Goal: Task Accomplishment & Management: Complete application form

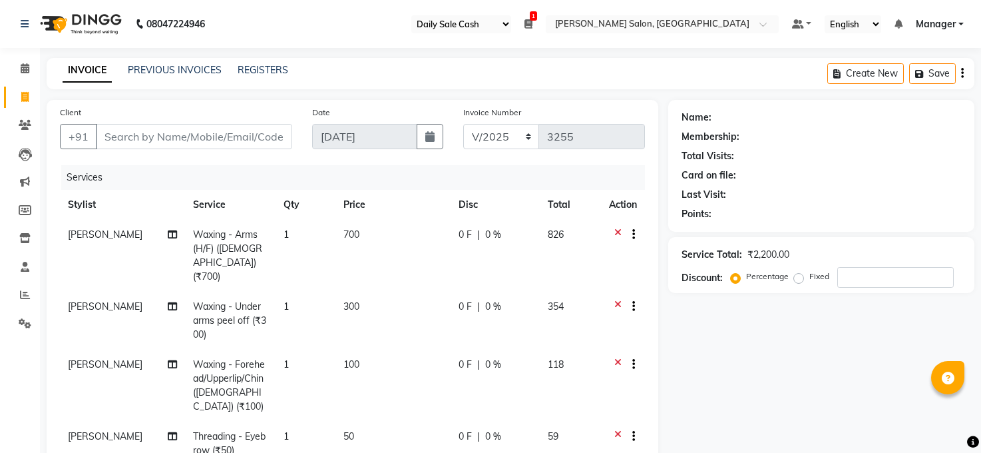
select select "35"
select select "5748"
select select "service"
select select "40972"
click at [190, 134] on input "Client" at bounding box center [194, 136] width 196 height 25
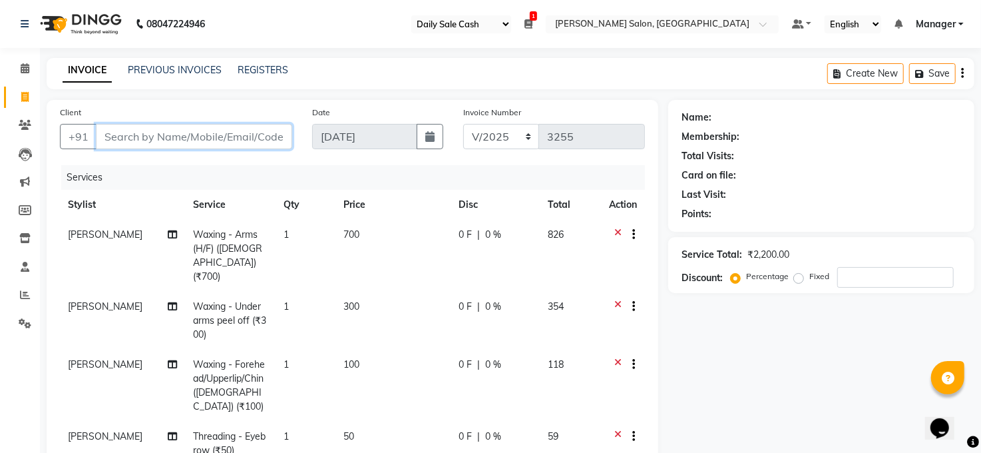
type input "9"
type input "0"
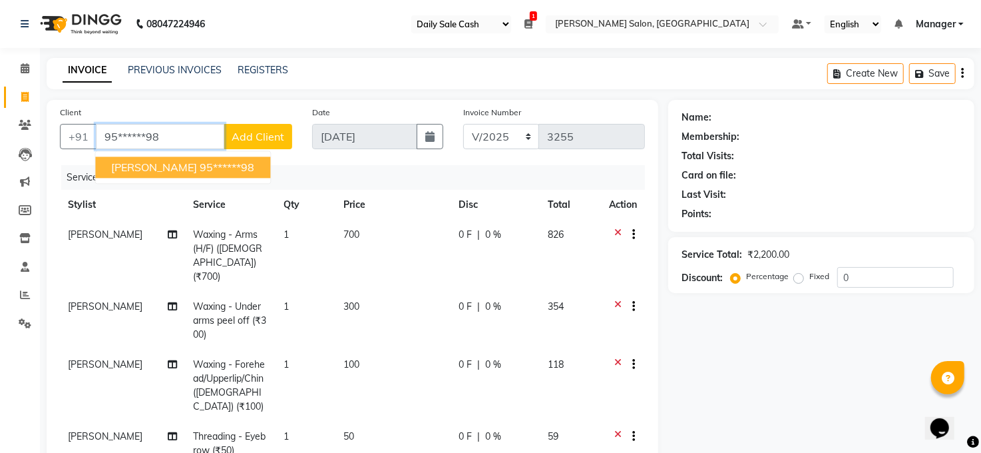
type input "95******98"
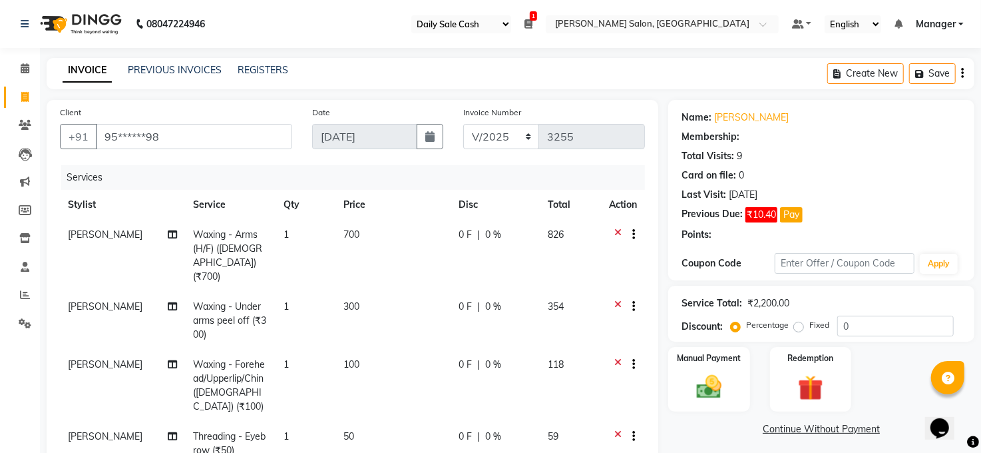
select select "2: Object"
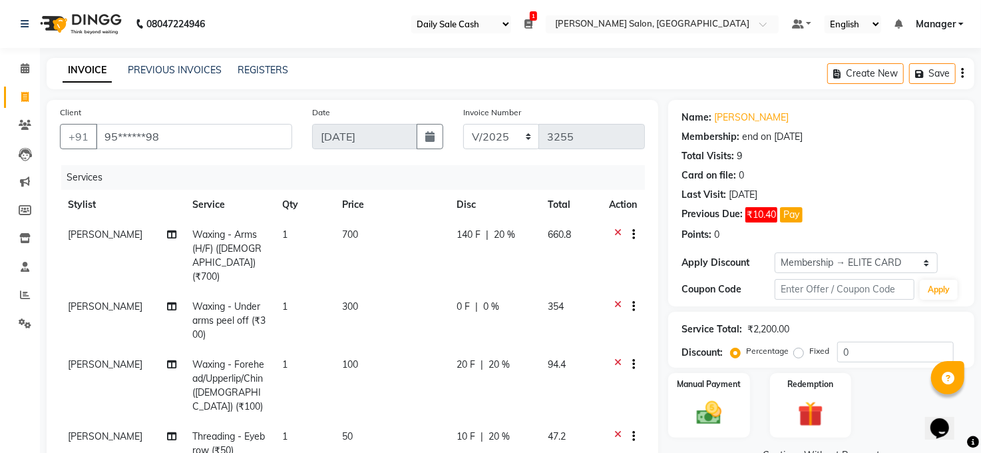
click at [485, 300] on span "0 %" at bounding box center [491, 307] width 16 height 14
select select "61426"
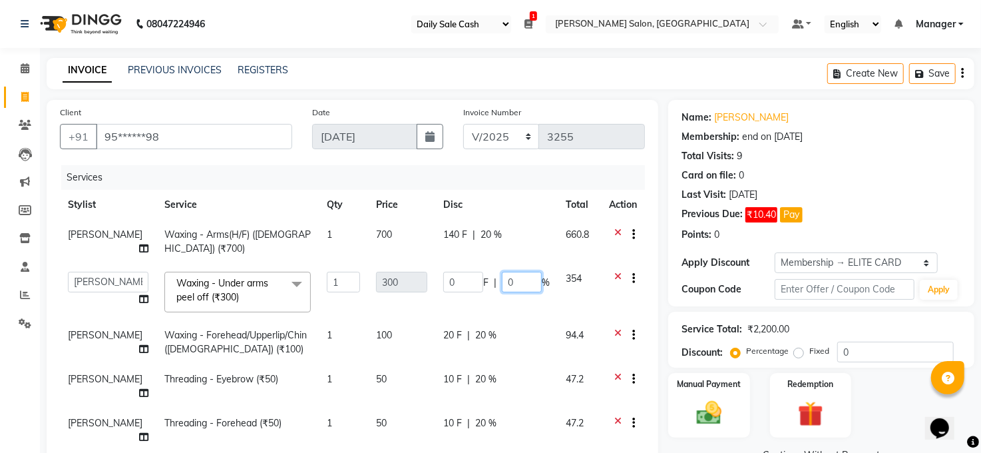
click at [507, 282] on input "0" at bounding box center [522, 282] width 40 height 21
type input "20"
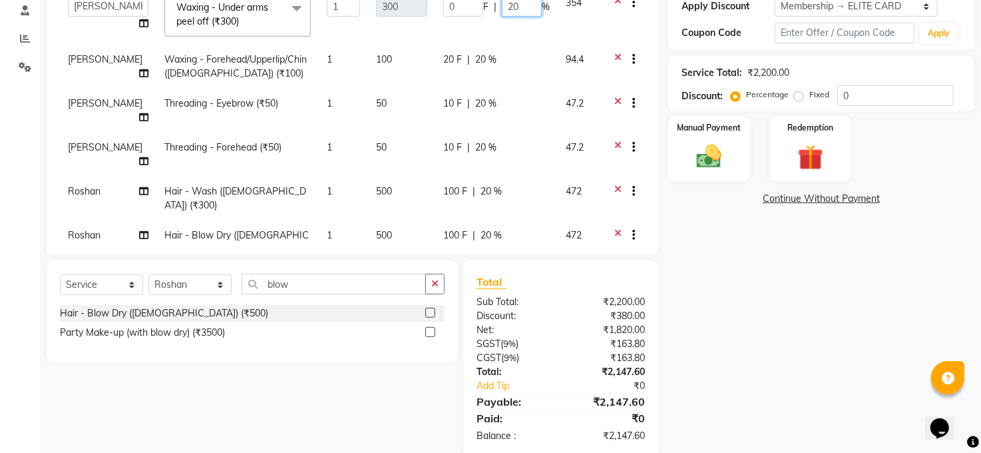
scroll to position [279, 0]
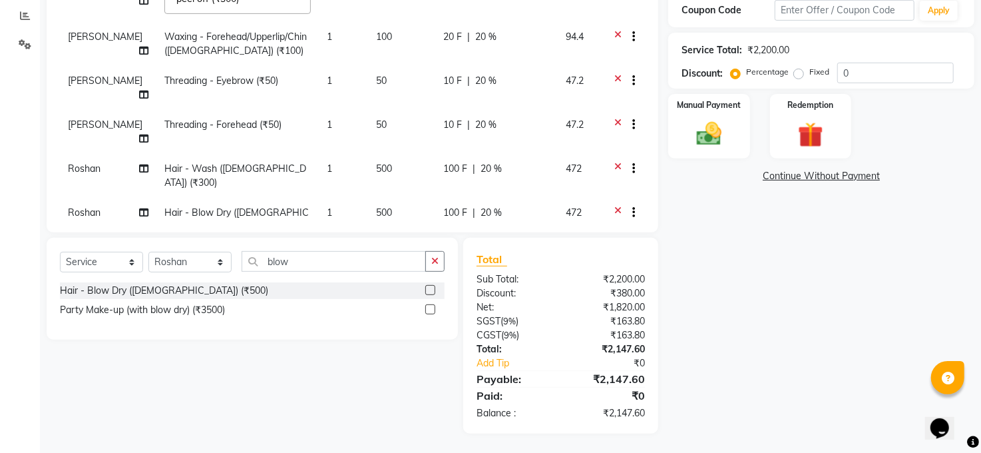
click at [829, 345] on div "Name: Palve Membership: end on 14-01-2026 Total Visits: 9 Card on file: 0 Last …" at bounding box center [826, 127] width 316 height 612
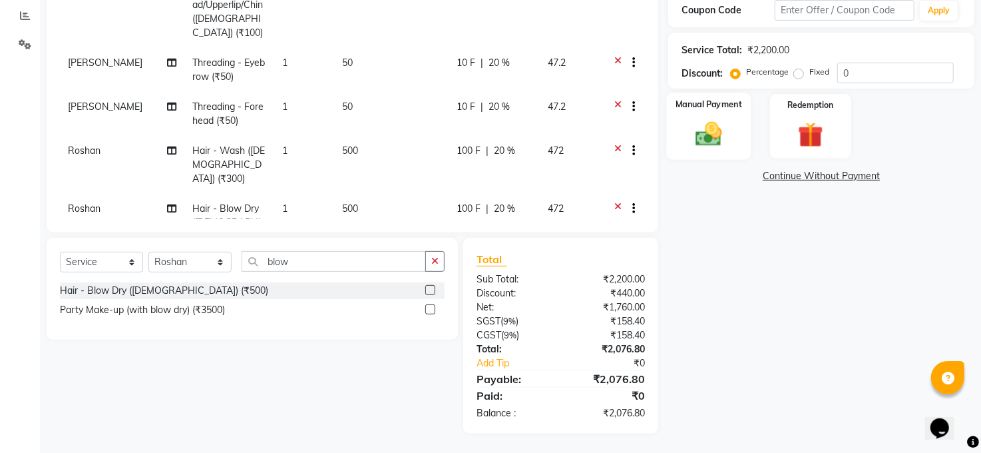
click at [731, 130] on div "Manual Payment" at bounding box center [709, 126] width 85 height 67
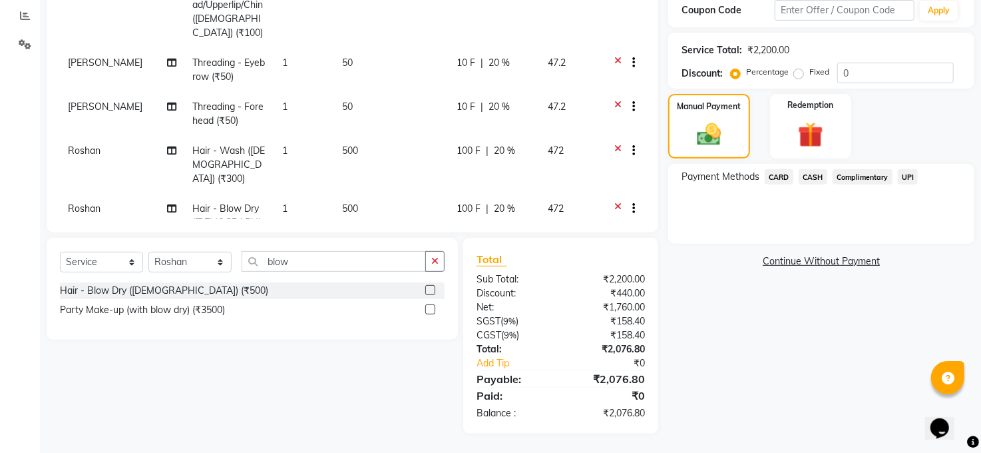
click at [818, 178] on span "CASH" at bounding box center [813, 176] width 29 height 15
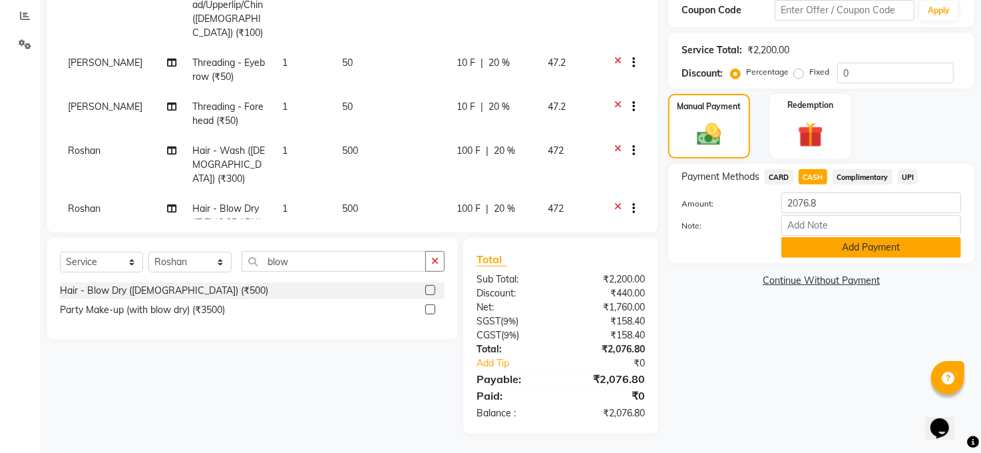
click at [842, 250] on button "Add Payment" at bounding box center [872, 247] width 180 height 21
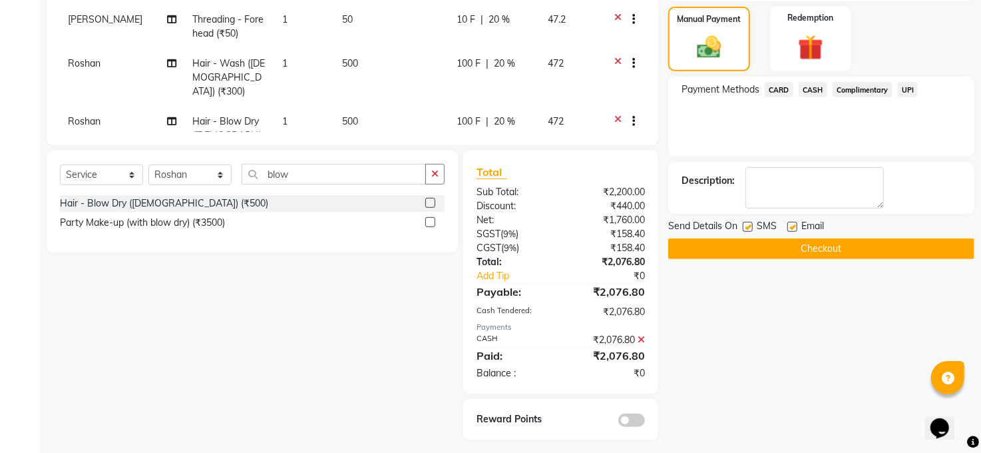
scroll to position [373, 0]
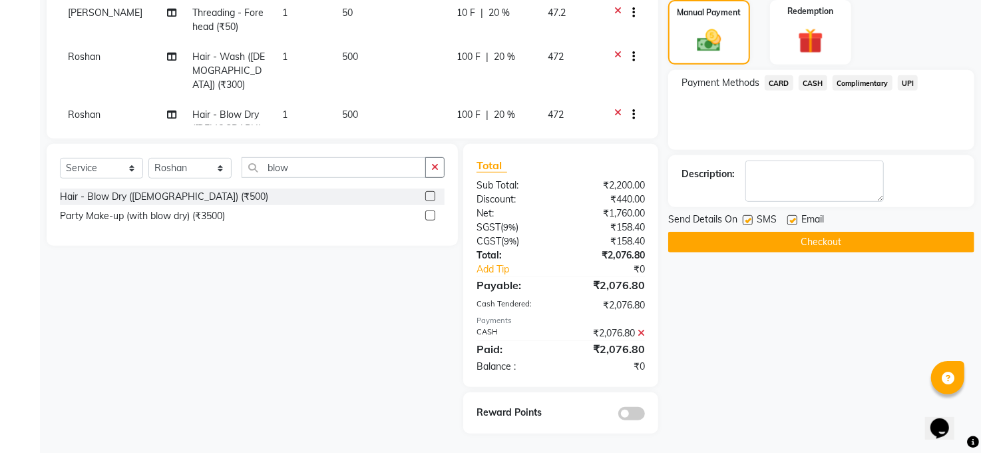
click at [640, 332] on icon at bounding box center [641, 332] width 7 height 9
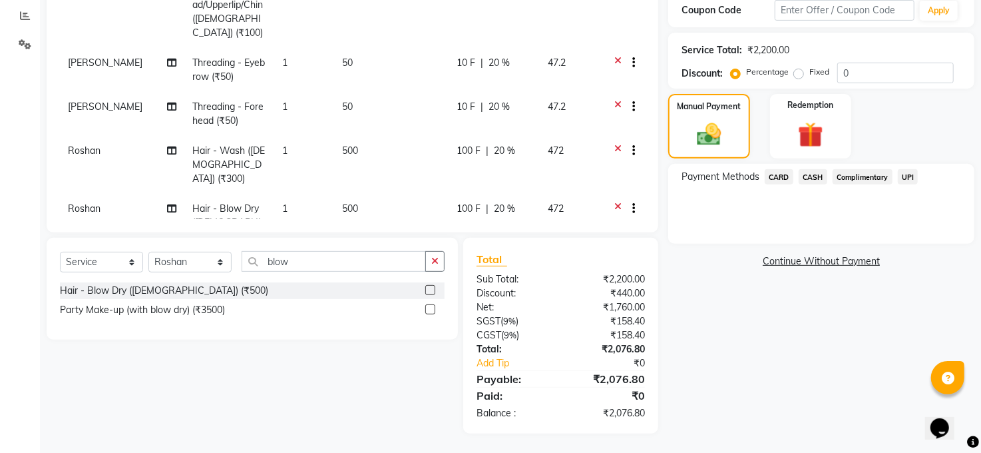
click at [810, 174] on span "CASH" at bounding box center [813, 176] width 29 height 15
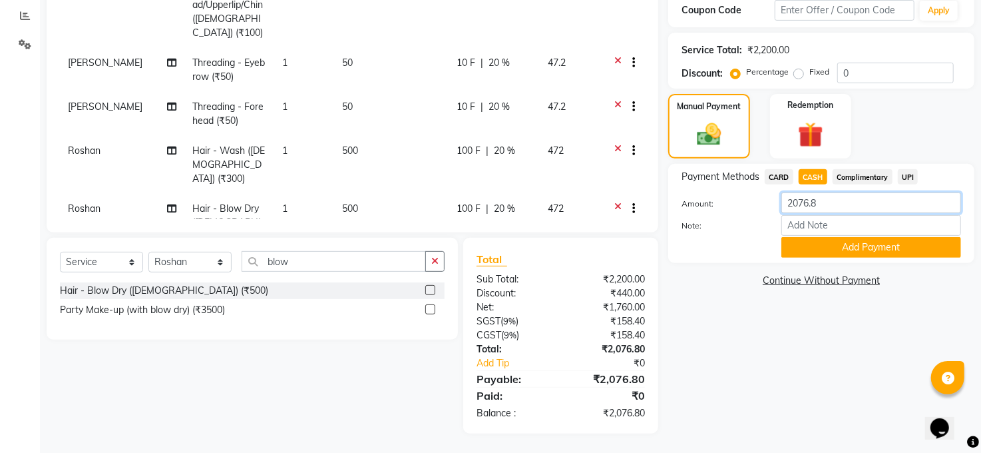
click at [849, 204] on input "2076.8" at bounding box center [872, 202] width 180 height 21
type input "2"
type input "1000"
click at [872, 250] on button "Add Payment" at bounding box center [872, 247] width 180 height 21
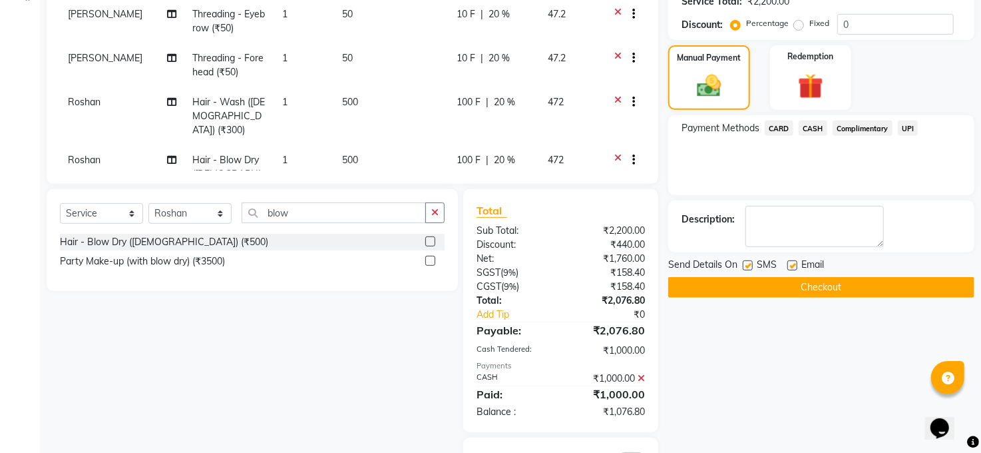
scroll to position [373, 0]
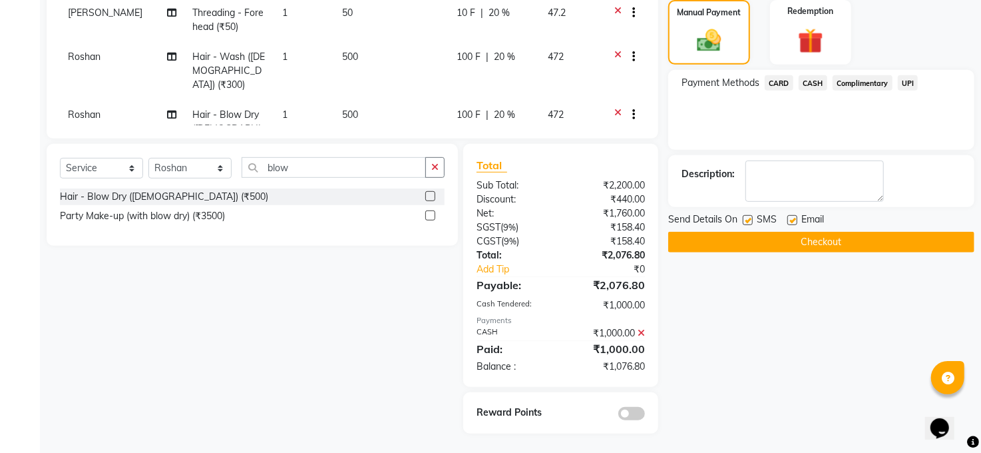
click at [910, 80] on span "UPI" at bounding box center [908, 82] width 21 height 15
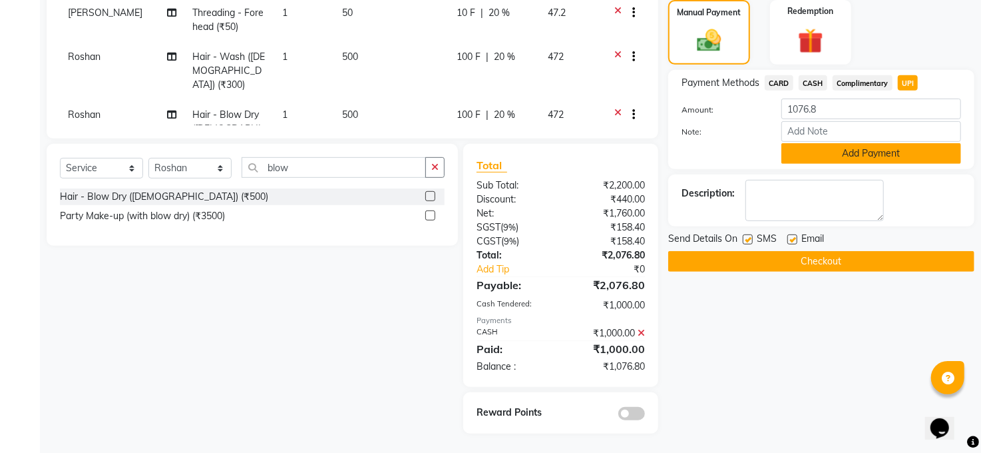
click at [911, 153] on button "Add Payment" at bounding box center [872, 153] width 180 height 21
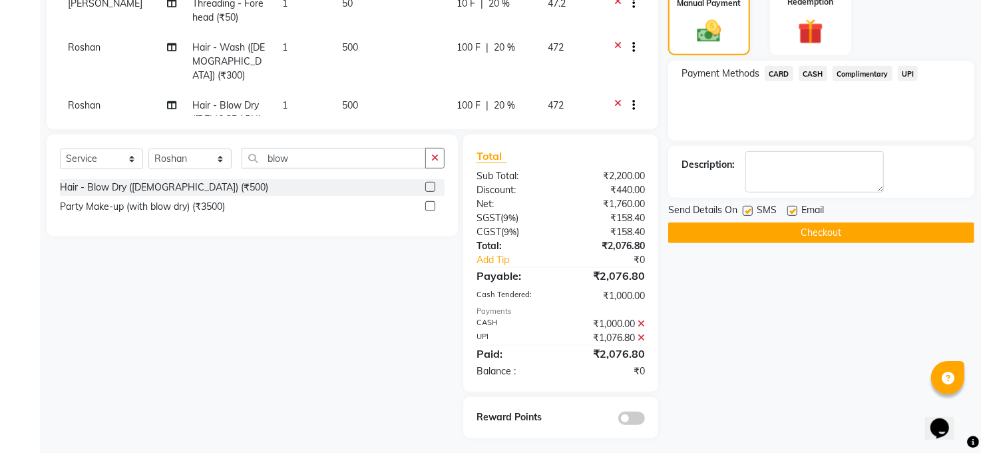
scroll to position [387, 0]
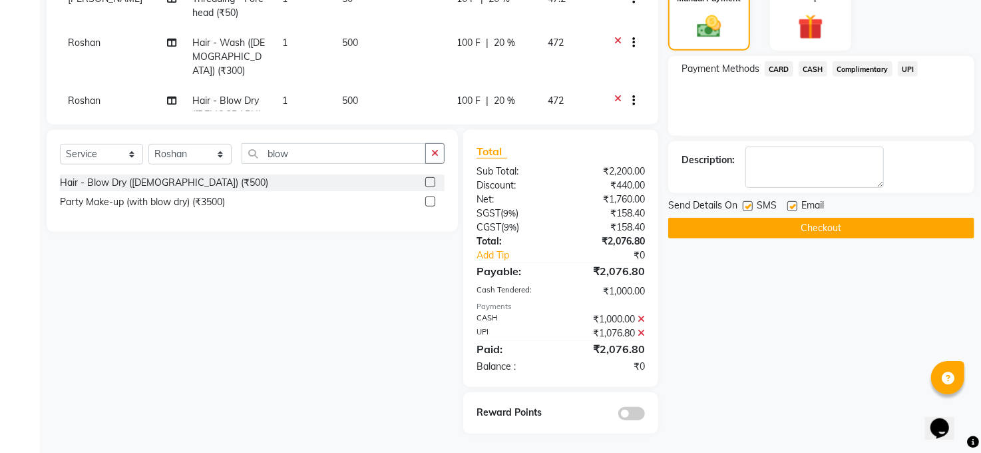
click at [766, 225] on button "Checkout" at bounding box center [821, 228] width 306 height 21
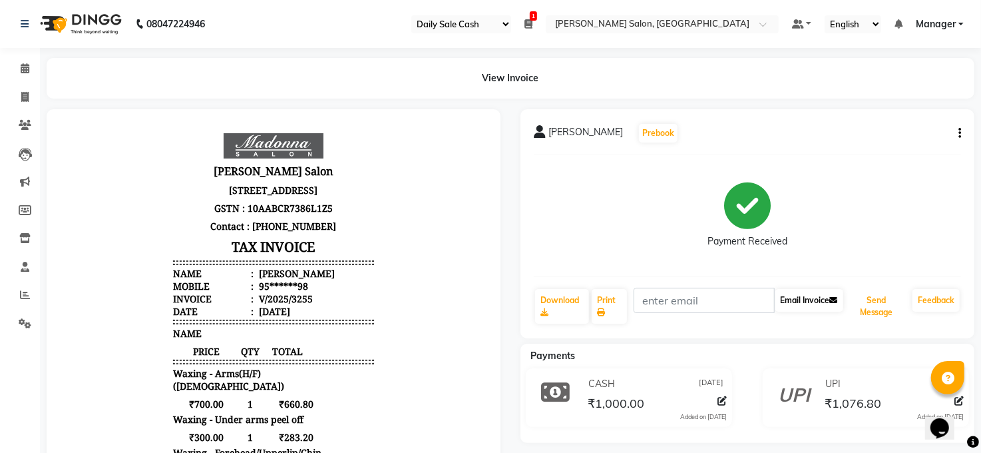
click at [880, 300] on button "Send Message" at bounding box center [876, 306] width 61 height 35
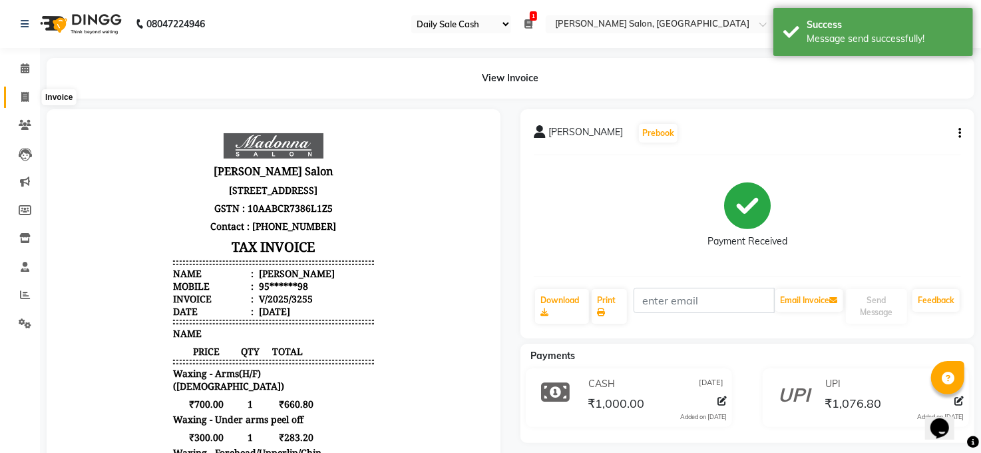
click at [23, 97] on icon at bounding box center [24, 97] width 7 height 10
select select "service"
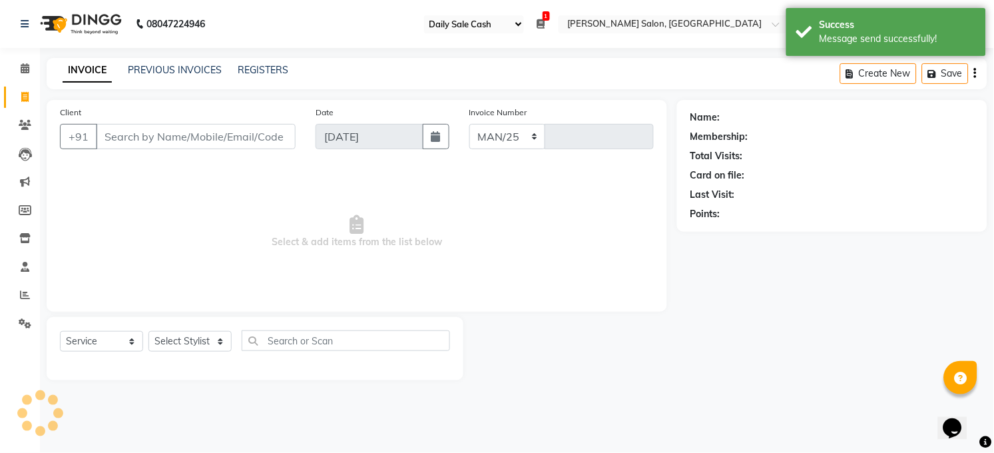
select select "5748"
type input "3256"
click at [179, 68] on link "PREVIOUS INVOICES" at bounding box center [175, 70] width 94 height 12
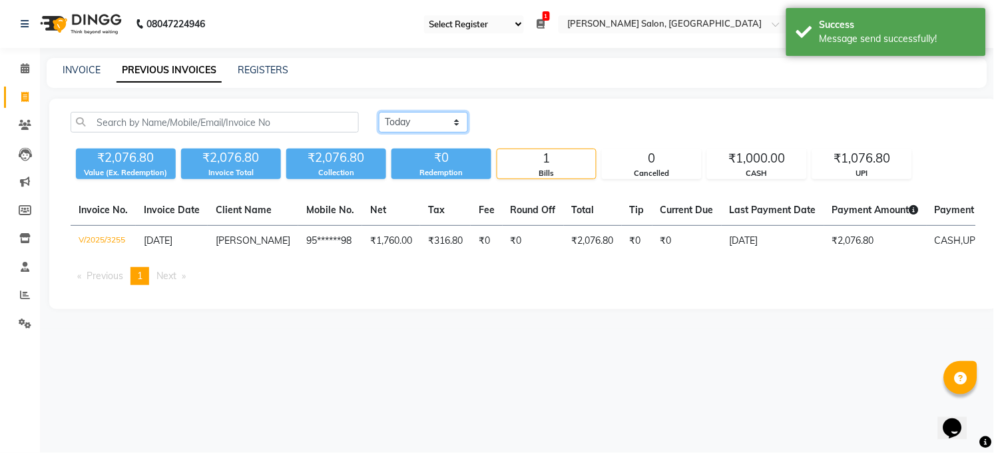
click at [437, 119] on select "Today Yesterday Custom Range" at bounding box center [423, 122] width 89 height 21
click at [379, 112] on select "Today Yesterday Custom Range" at bounding box center [423, 122] width 89 height 21
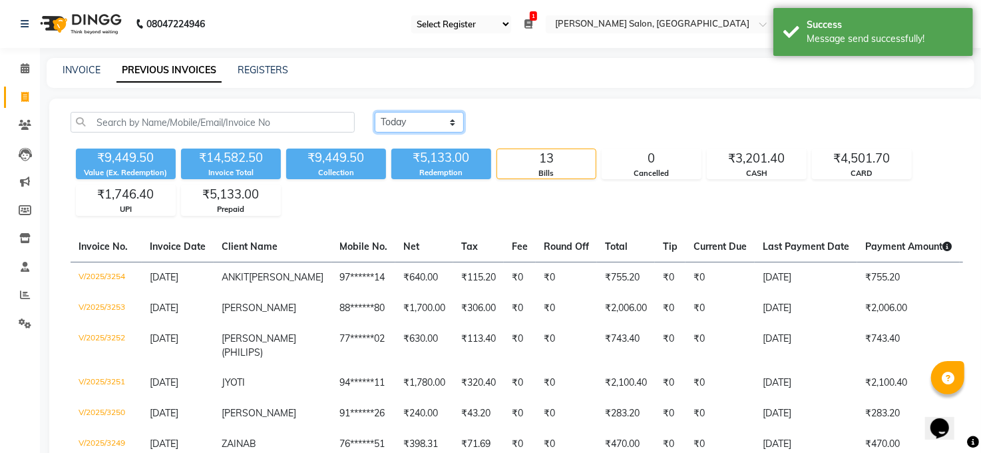
click at [437, 121] on select "Today Yesterday Custom Range" at bounding box center [419, 122] width 89 height 21
select select "range"
click at [375, 112] on select "Today Yesterday Custom Range" at bounding box center [419, 122] width 89 height 21
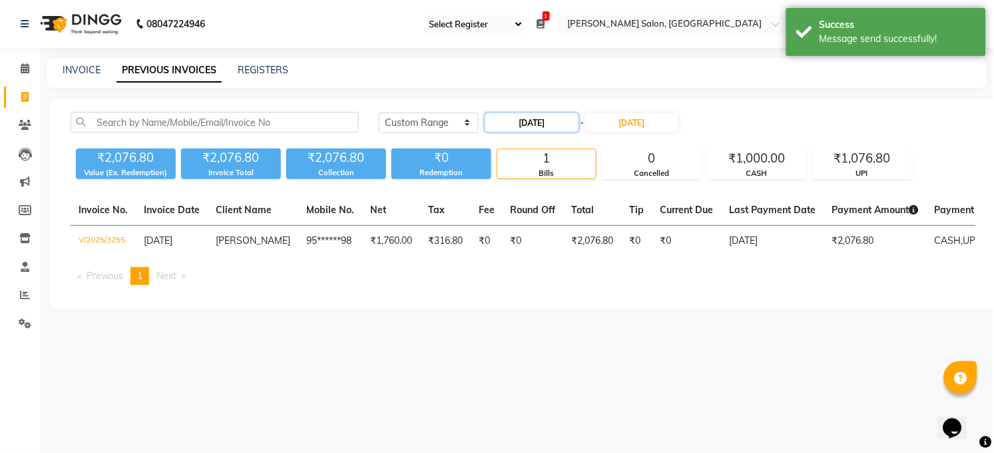
click at [515, 116] on input "[DATE]" at bounding box center [531, 122] width 93 height 19
select select "9"
select select "2025"
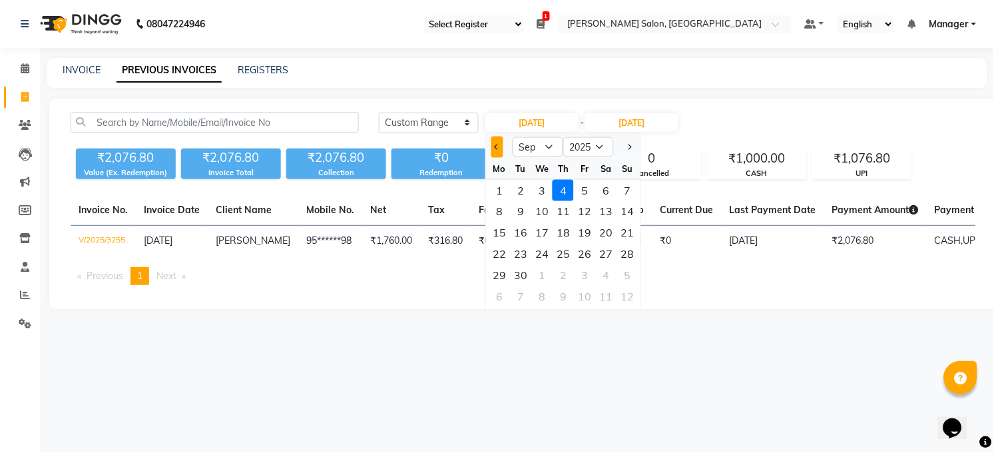
click at [495, 141] on button "Previous month" at bounding box center [496, 146] width 11 height 21
select select "8"
click at [497, 254] on div "18" at bounding box center [499, 254] width 21 height 21
type input "18-08-2025"
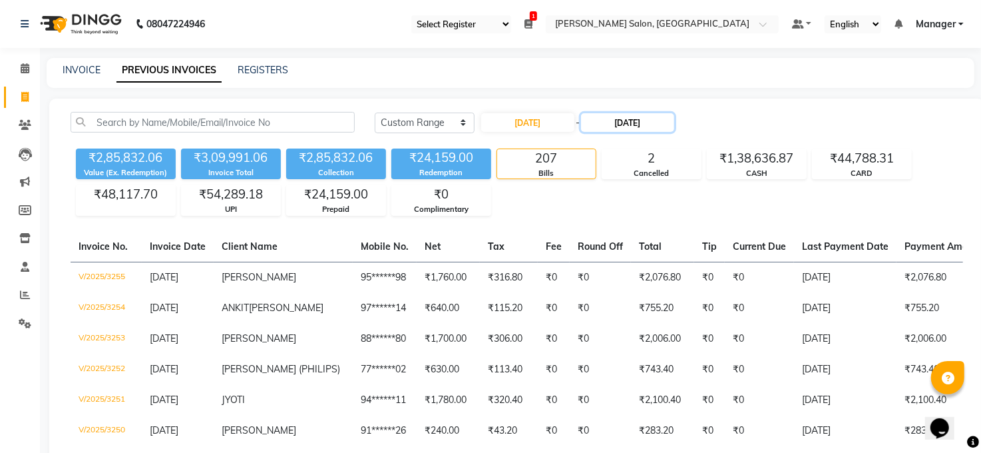
click at [630, 124] on input "[DATE]" at bounding box center [627, 122] width 93 height 19
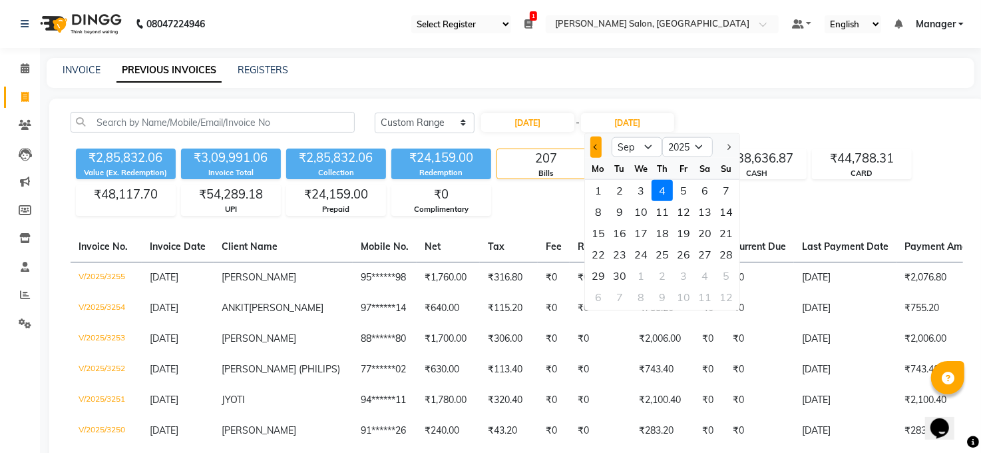
click at [600, 148] on button "Previous month" at bounding box center [595, 146] width 11 height 21
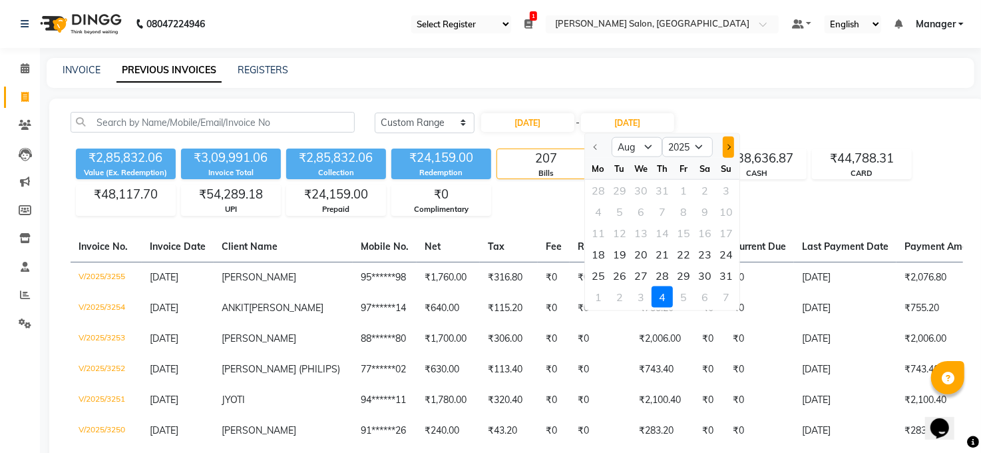
click at [730, 144] on button "Next month" at bounding box center [728, 146] width 11 height 21
select select "9"
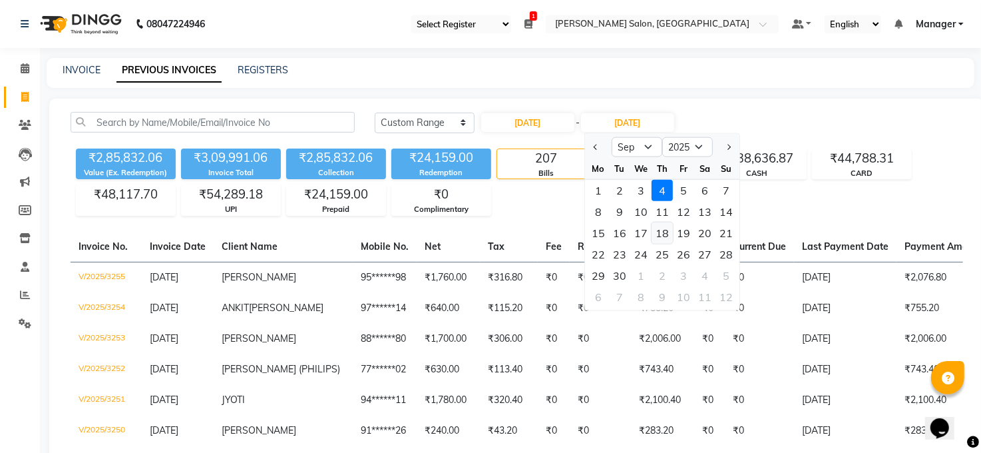
click at [662, 227] on div "18" at bounding box center [662, 232] width 21 height 21
type input "18-09-2025"
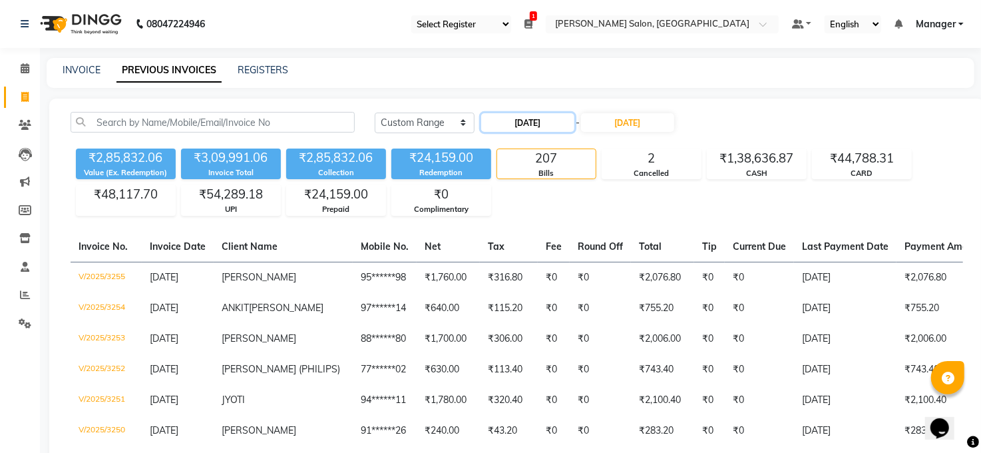
click at [519, 123] on input "18-08-2025" at bounding box center [527, 122] width 93 height 19
select select "8"
select select "2025"
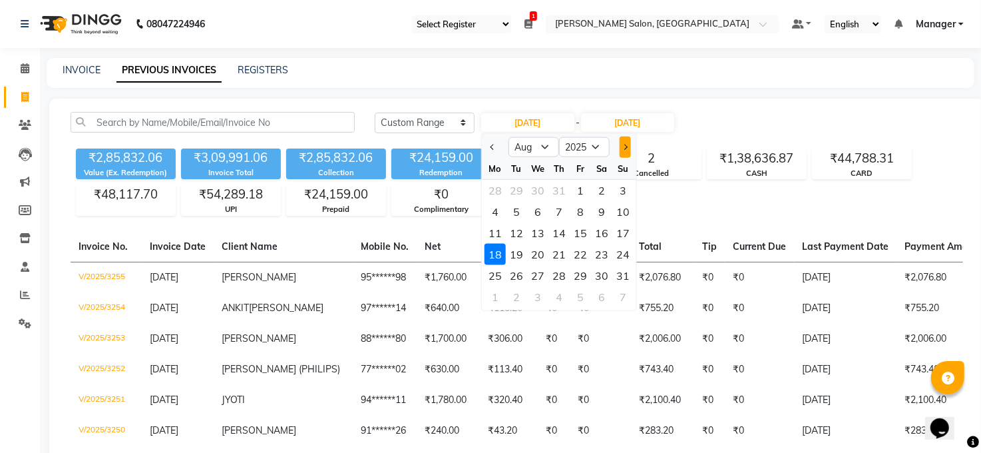
click at [624, 146] on span "Next month" at bounding box center [624, 146] width 5 height 5
select select "9"
click at [559, 229] on div "18" at bounding box center [559, 232] width 21 height 21
type input "18-09-2025"
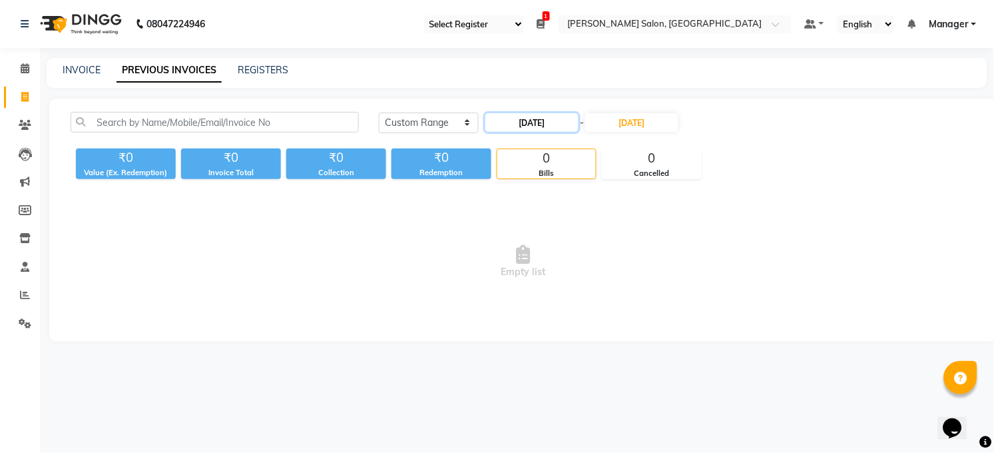
click at [578, 120] on input "18-09-2025" at bounding box center [531, 122] width 93 height 19
select select "9"
select select "2025"
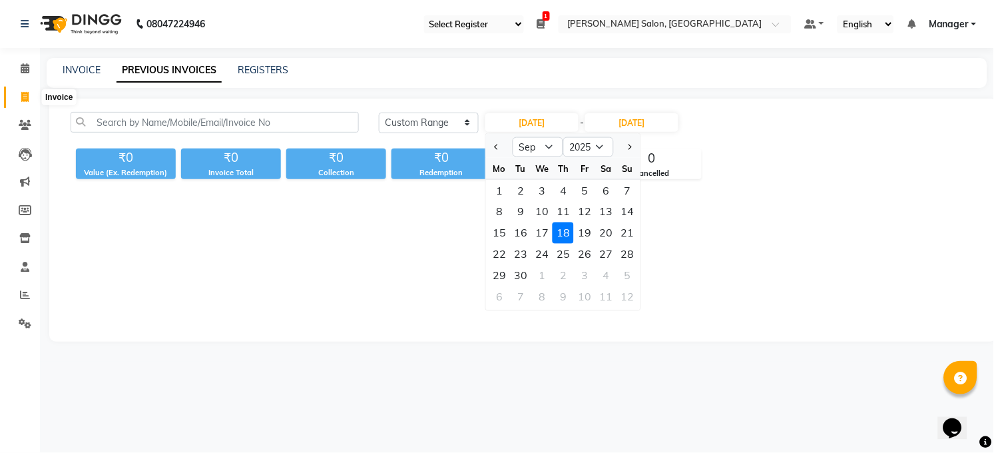
click at [28, 95] on span at bounding box center [24, 97] width 23 height 15
select select "service"
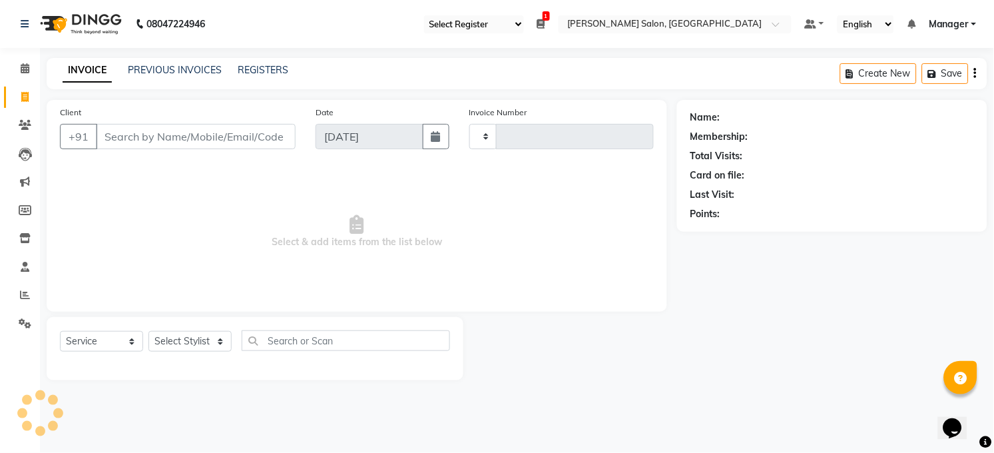
type input "3256"
select select "5748"
click at [27, 123] on icon at bounding box center [25, 125] width 13 height 10
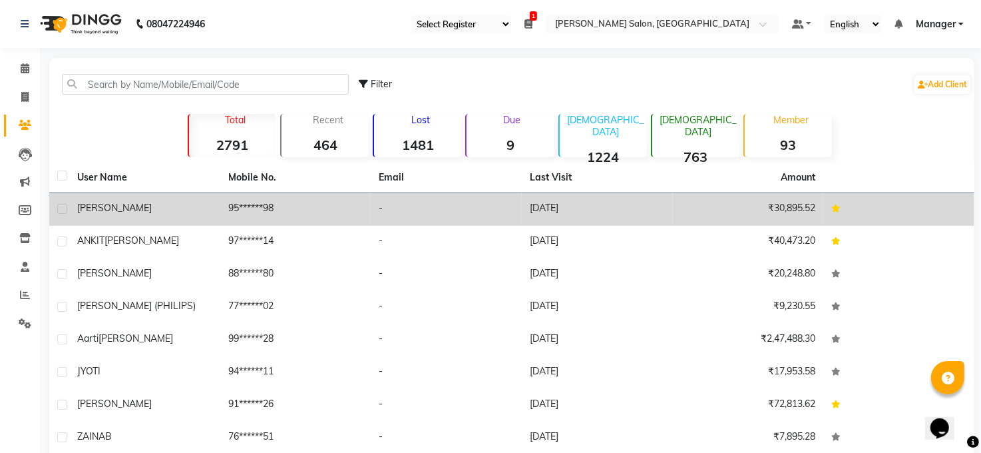
click at [124, 209] on div "[PERSON_NAME]" at bounding box center [144, 208] width 135 height 14
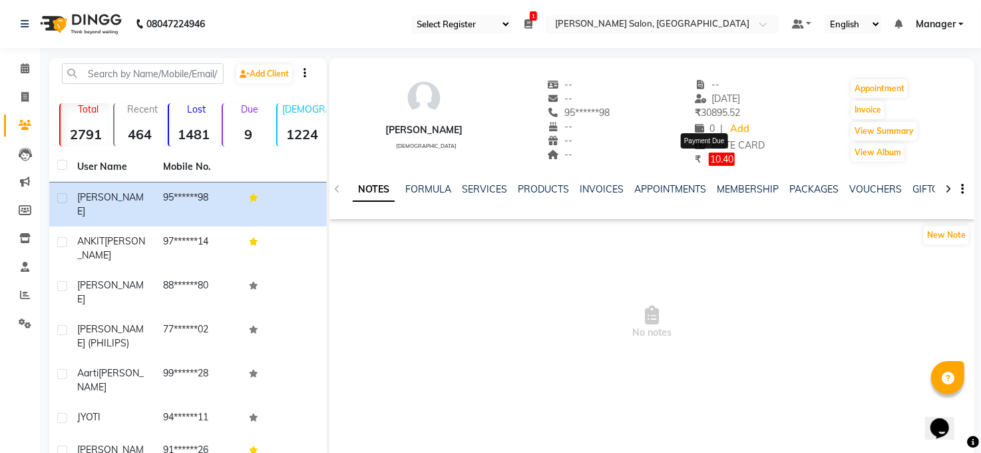
click at [709, 158] on span "10.40" at bounding box center [722, 158] width 26 height 13
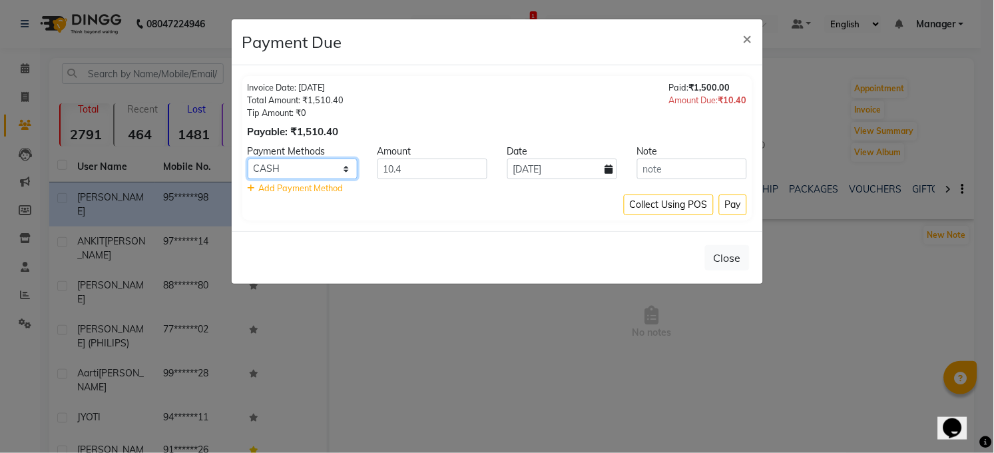
click at [343, 167] on select "CARD CASH Complimentary UPI" at bounding box center [303, 168] width 110 height 21
select select "8"
click at [248, 158] on select "CARD CASH Complimentary UPI" at bounding box center [303, 168] width 110 height 21
click at [739, 202] on button "Pay" at bounding box center [733, 204] width 28 height 21
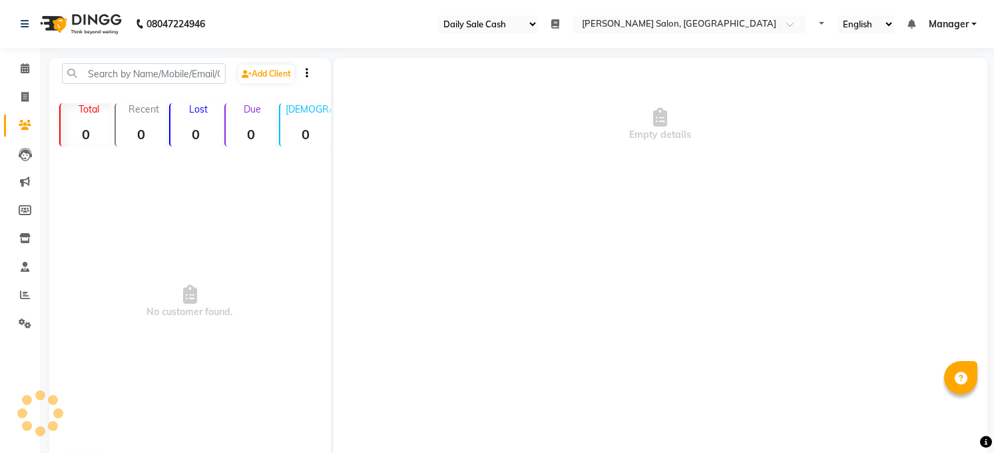
select select "35"
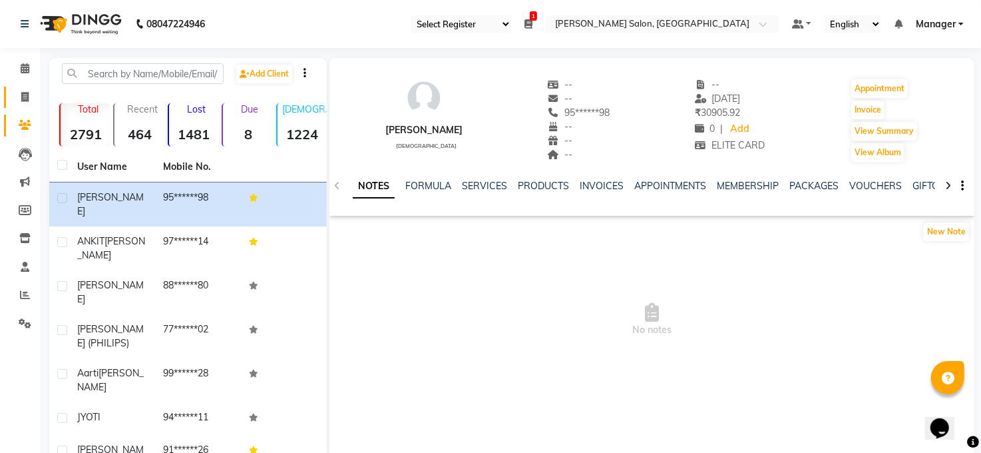
click at [22, 105] on link "Invoice" at bounding box center [20, 98] width 32 height 22
select select "service"
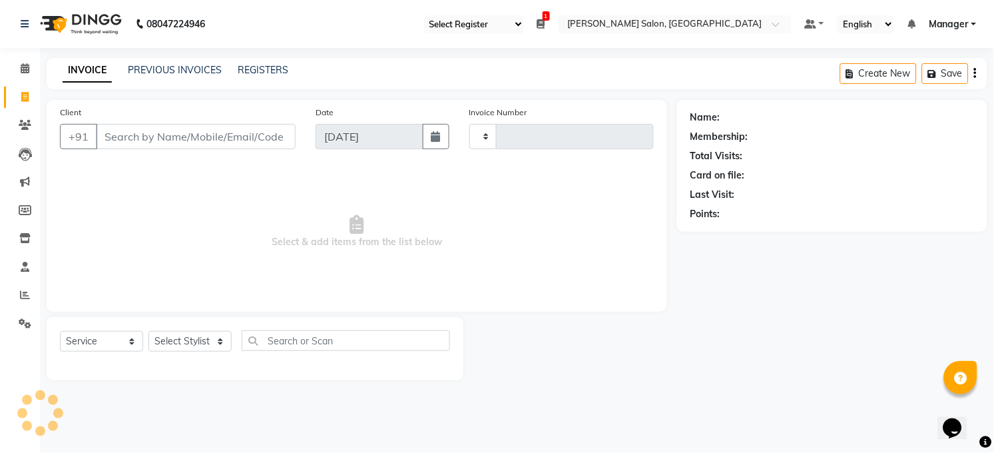
type input "3256"
select select "5748"
click at [25, 293] on icon at bounding box center [25, 295] width 10 height 10
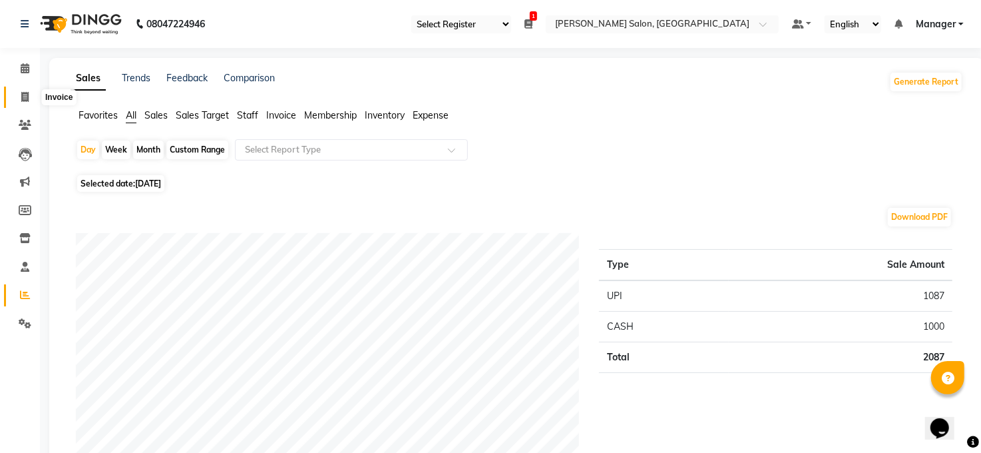
click at [22, 94] on icon at bounding box center [24, 97] width 7 height 10
select select "service"
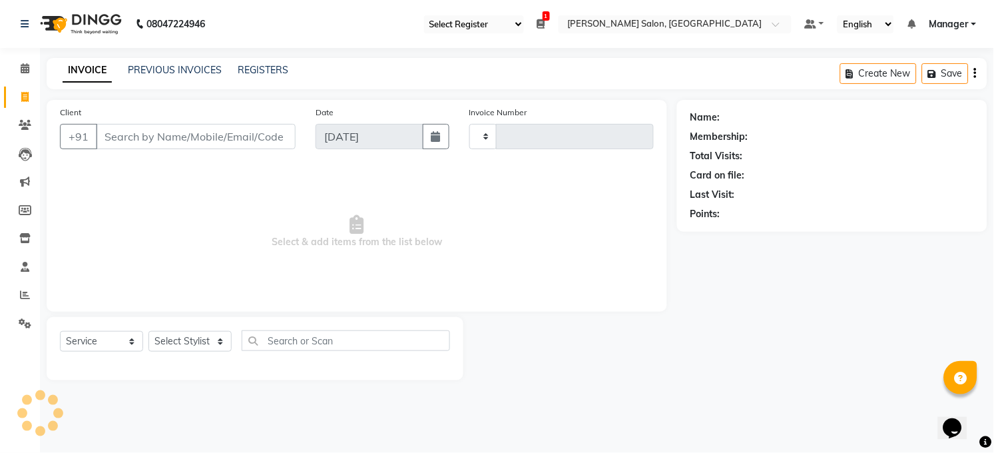
type input "3256"
select select "5748"
click at [182, 67] on link "PREVIOUS INVOICES" at bounding box center [175, 70] width 94 height 12
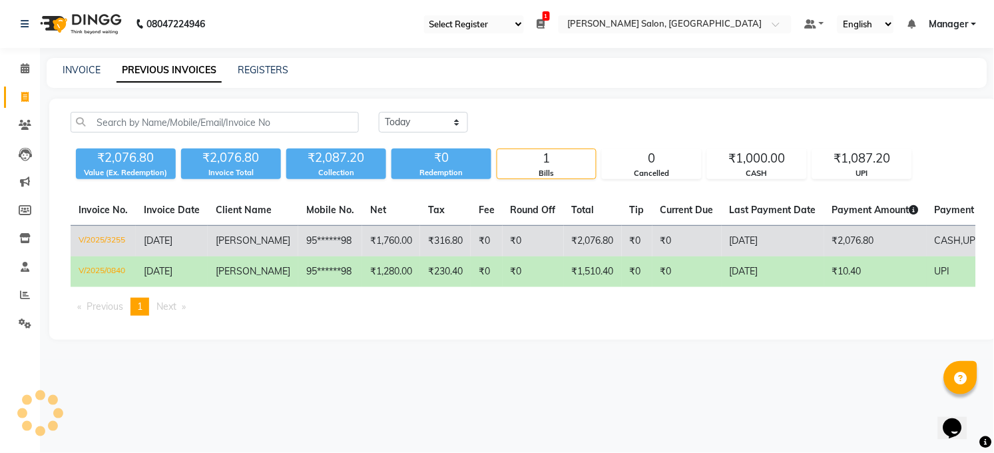
click at [578, 243] on td "₹2,076.80" at bounding box center [593, 241] width 58 height 31
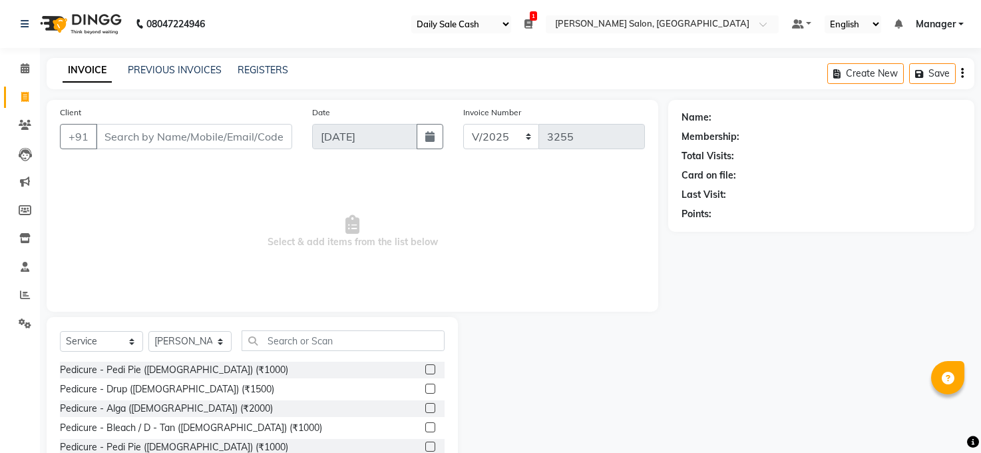
select select "35"
select select "5748"
select select "service"
select select "61426"
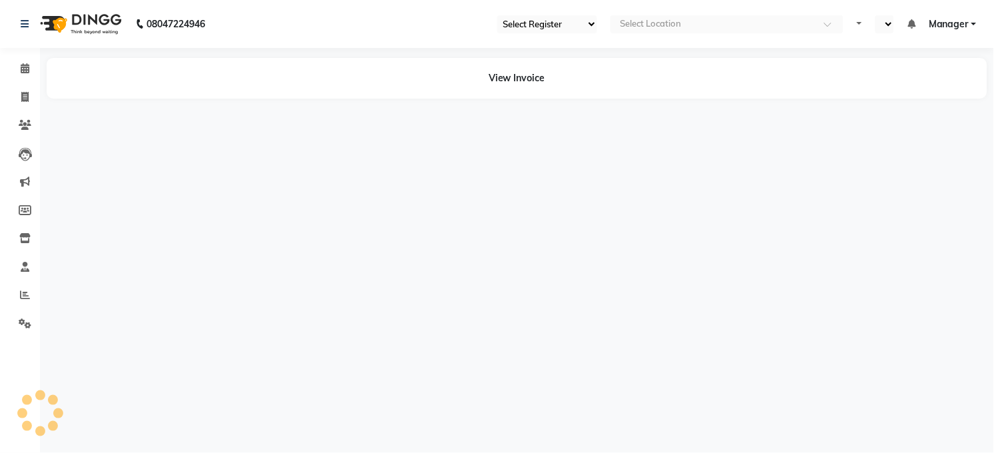
select select "35"
select select "en"
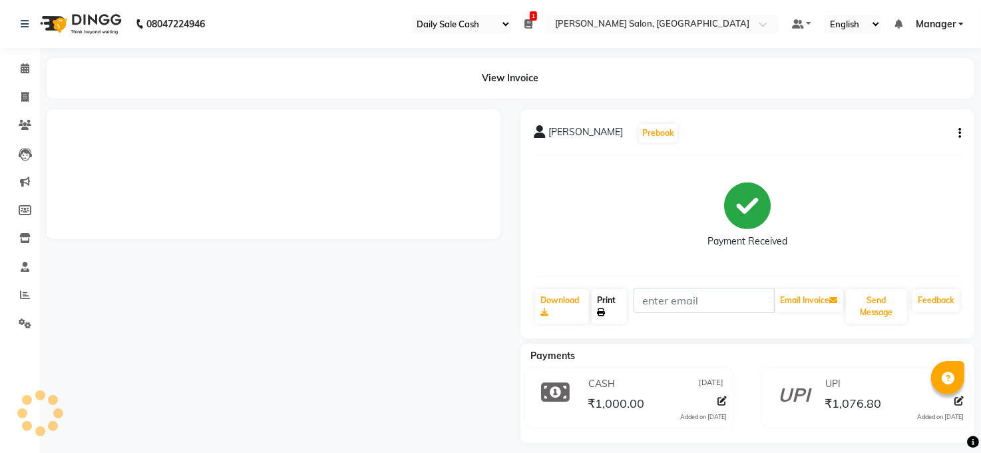
click at [608, 311] on link "Print" at bounding box center [609, 306] width 35 height 35
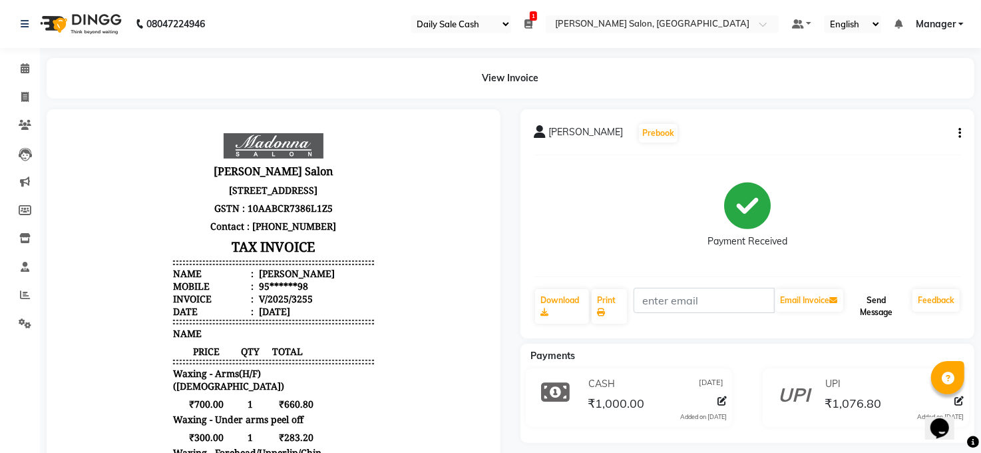
click at [883, 304] on button "Send Message" at bounding box center [876, 306] width 61 height 35
click at [26, 96] on icon at bounding box center [24, 97] width 7 height 10
select select "service"
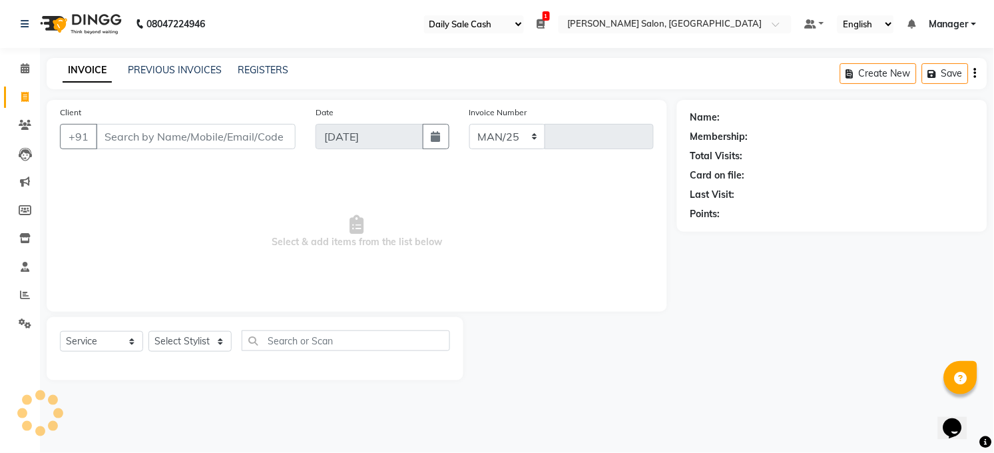
select select "5748"
type input "3256"
click at [28, 99] on span at bounding box center [24, 97] width 23 height 15
select select "service"
type input "3256"
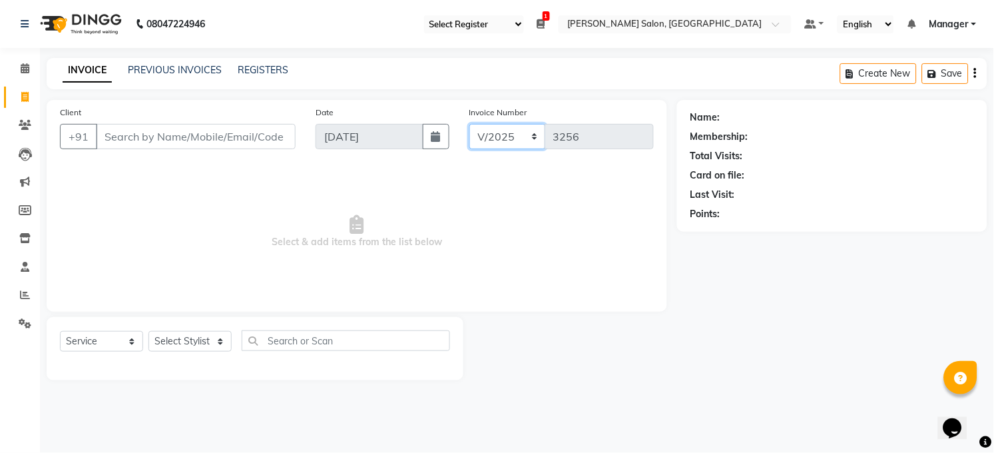
drag, startPoint x: 503, startPoint y: 136, endPoint x: 507, endPoint y: 146, distance: 10.8
click at [503, 136] on select "MAN/25 MEMB/25 V/2025" at bounding box center [507, 136] width 77 height 25
select select "5865"
click at [469, 124] on select "MAN/25 MEMB/25 V/2025" at bounding box center [507, 136] width 77 height 25
type input "0198"
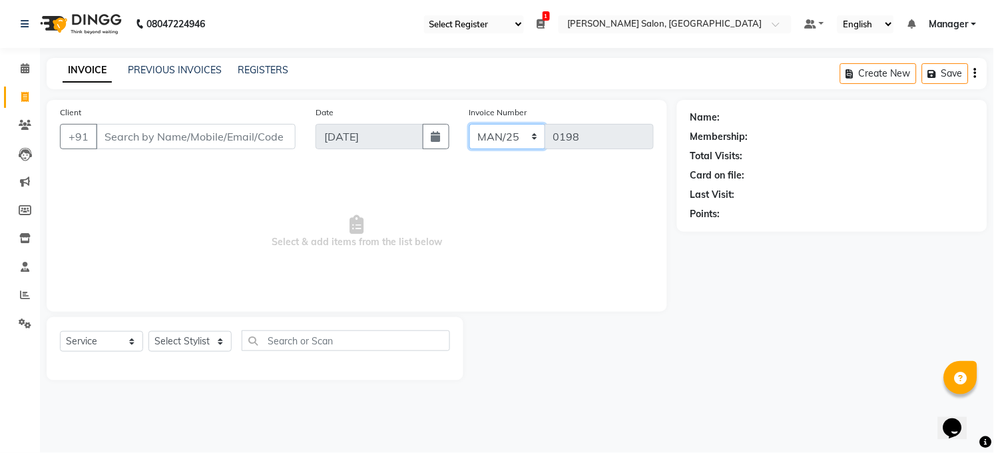
drag, startPoint x: 499, startPoint y: 131, endPoint x: 507, endPoint y: 142, distance: 13.5
click at [499, 131] on select "MAN/25 MEMB/25 V/2025" at bounding box center [507, 136] width 77 height 25
select select "5824"
click at [469, 124] on select "MAN/25 MEMB/25 V/2025" at bounding box center [507, 136] width 77 height 25
type input "0217"
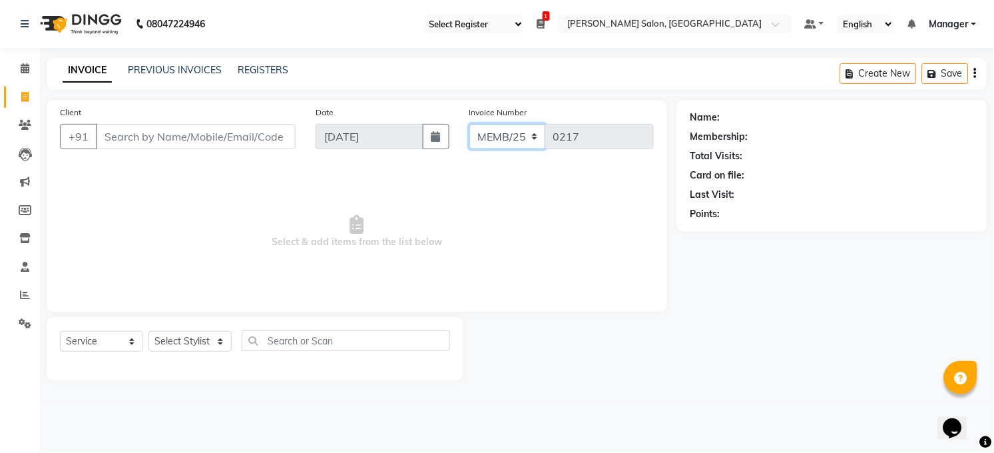
click at [507, 132] on select "MAN/25 MEMB/25 V/2025" at bounding box center [507, 136] width 77 height 25
select select "5865"
click at [469, 124] on select "MAN/25 MEMB/25 V/2025" at bounding box center [507, 136] width 77 height 25
type input "0198"
click at [523, 142] on select "MAN/25 MEMB/25 V/2025" at bounding box center [507, 136] width 77 height 25
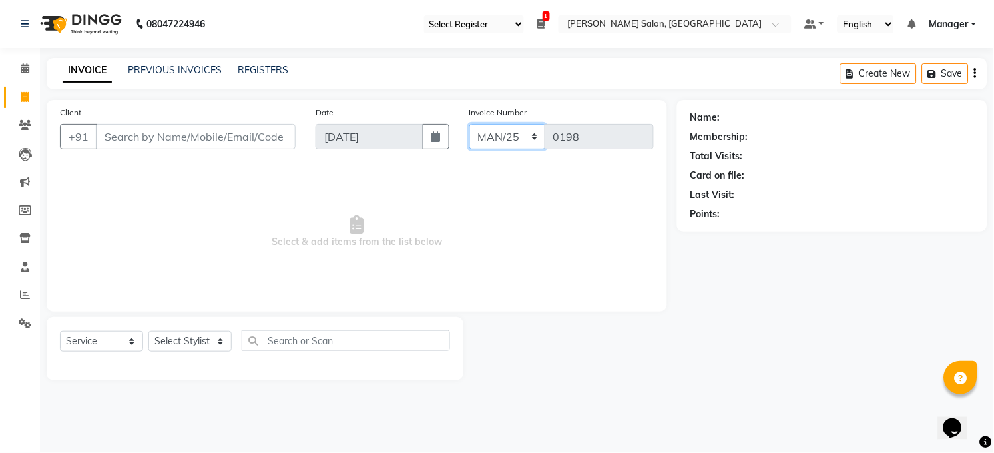
click at [469, 124] on select "MAN/25 MEMB/25 V/2025" at bounding box center [507, 136] width 77 height 25
click at [543, 21] on icon at bounding box center [541, 23] width 8 height 9
click at [523, 142] on select "MAN/25 MEMB/25 V/2025" at bounding box center [507, 136] width 77 height 25
select select "5748"
click at [469, 124] on select "MAN/25 MEMB/25 V/2025" at bounding box center [507, 136] width 77 height 25
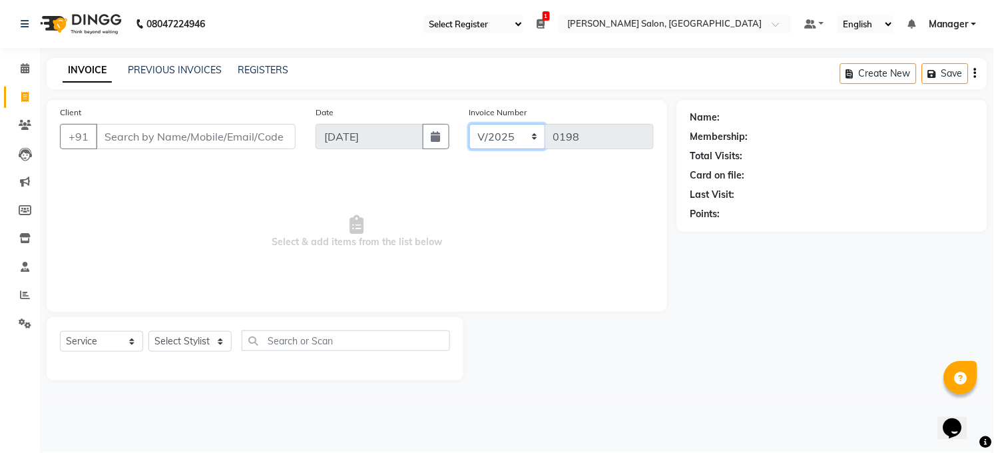
type input "3256"
click at [531, 132] on select "MAN/25 MEMB/25 V/2025" at bounding box center [507, 136] width 77 height 25
click at [469, 124] on select "MAN/25 MEMB/25 V/2025" at bounding box center [507, 136] width 77 height 25
click at [201, 339] on select "Select Stylist Abhay kumar ADITI ALTAF ANKITA Chandan COUNTER Manager Manish Ku…" at bounding box center [189, 341] width 83 height 21
select select "40298"
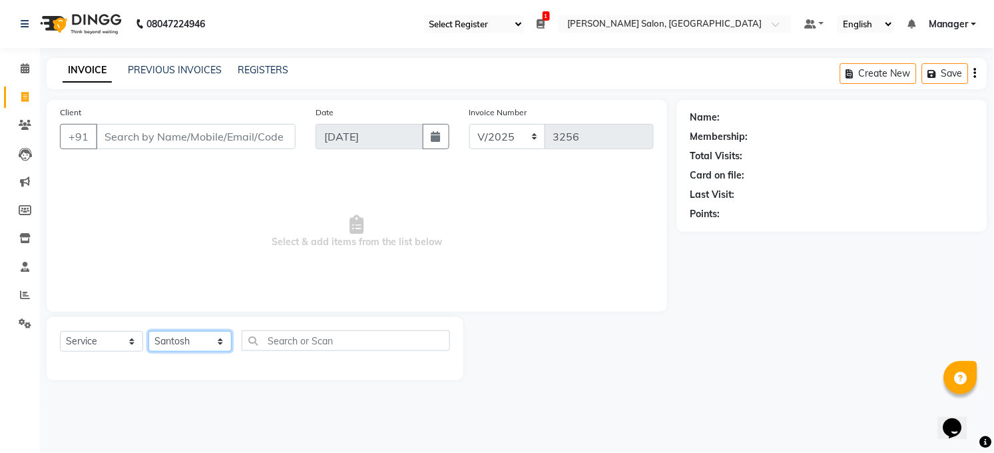
click at [148, 332] on select "Select Stylist Abhay kumar ADITI ALTAF ANKITA Chandan COUNTER Manager Manish Ku…" at bounding box center [189, 341] width 83 height 21
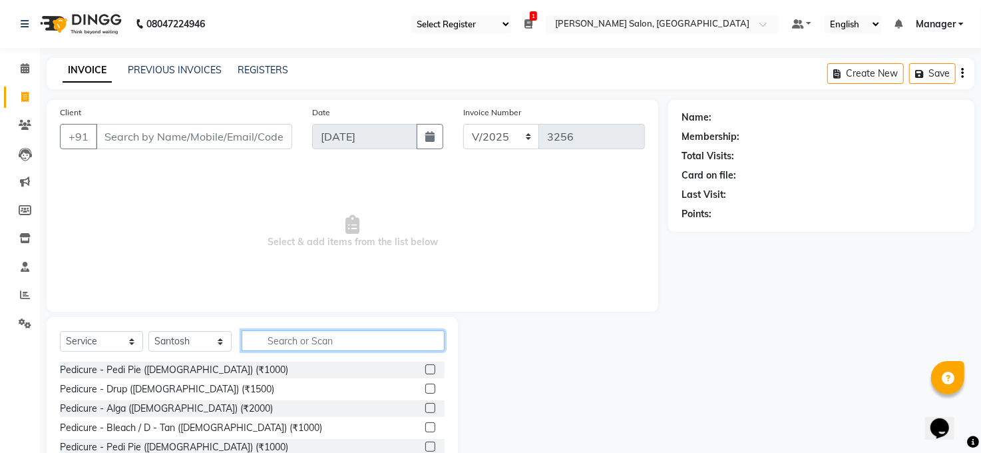
click at [317, 347] on input "text" at bounding box center [343, 340] width 203 height 21
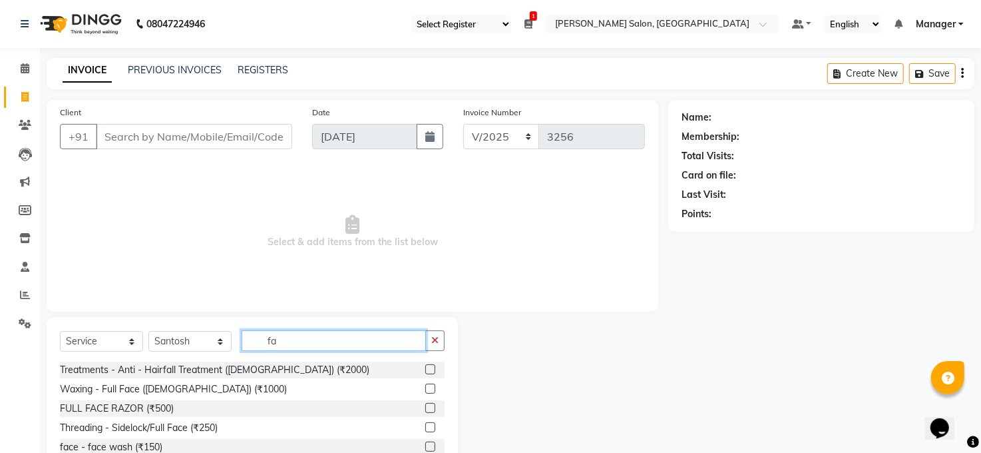
scroll to position [355, 0]
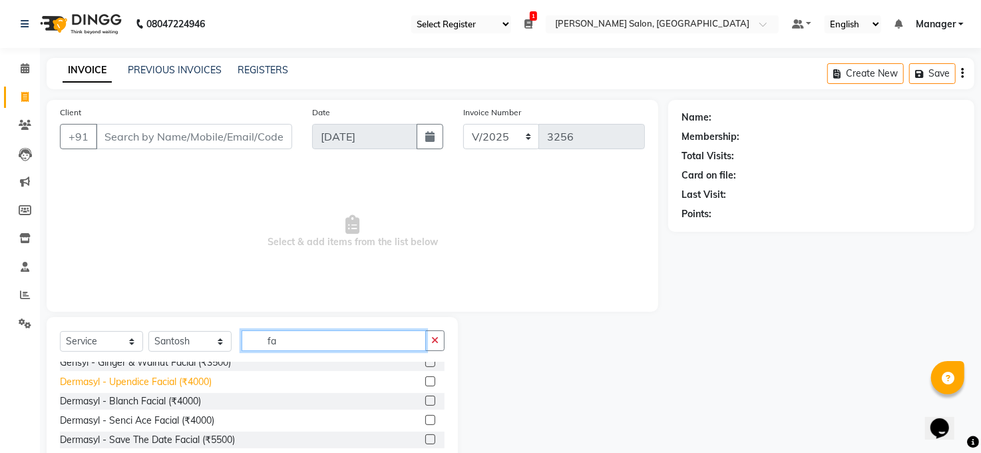
type input "fa"
click at [196, 380] on div "Dermasyl - Upendice Facial (₹4000)" at bounding box center [136, 382] width 152 height 14
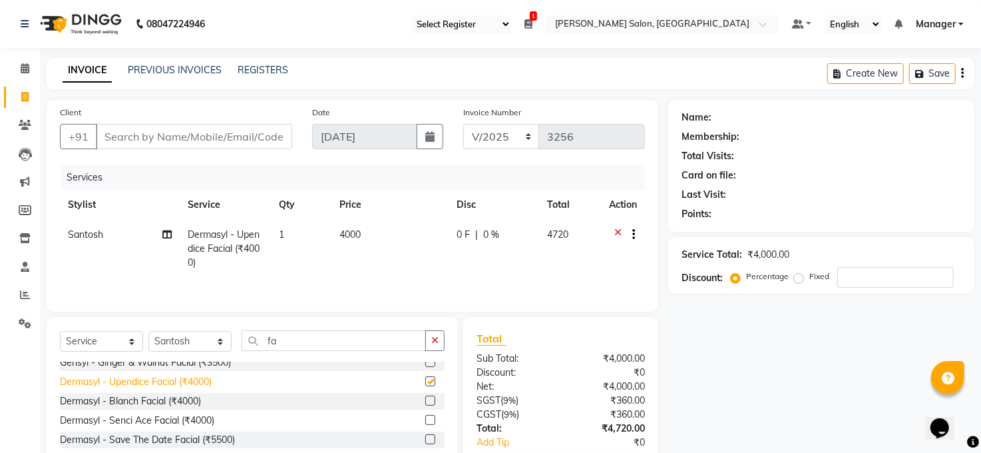
checkbox input "false"
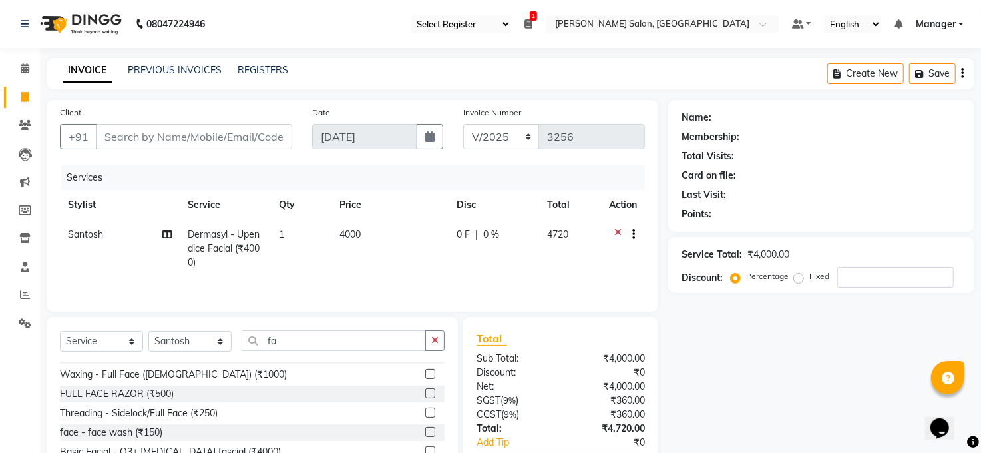
scroll to position [0, 0]
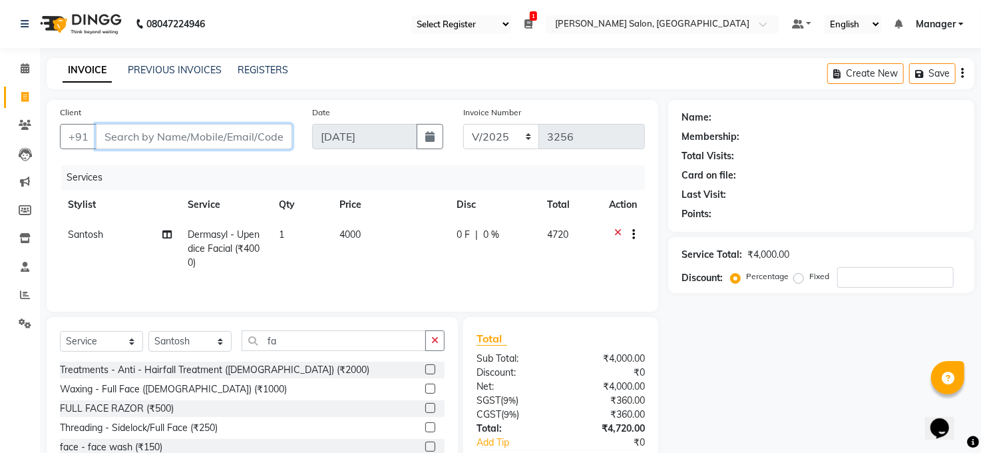
click at [239, 135] on input "Client" at bounding box center [194, 136] width 196 height 25
type input "6"
type input "0"
type input "62******94"
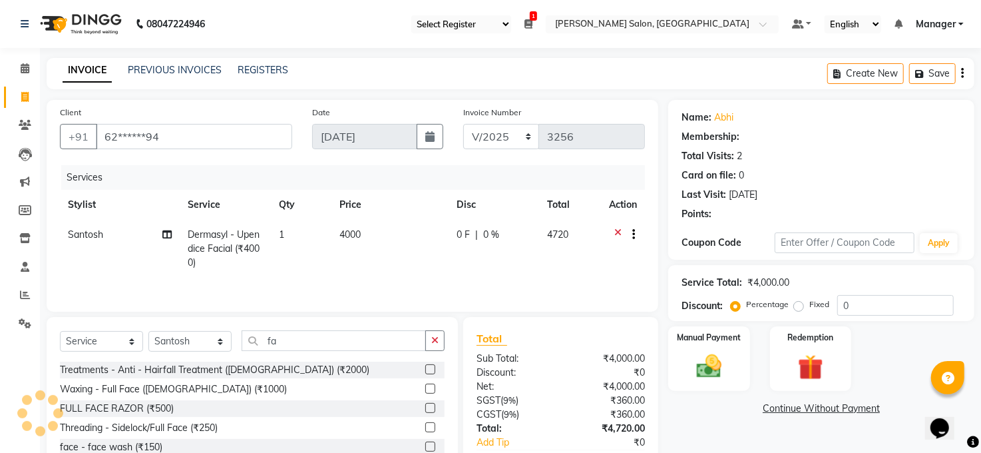
select select "1: Object"
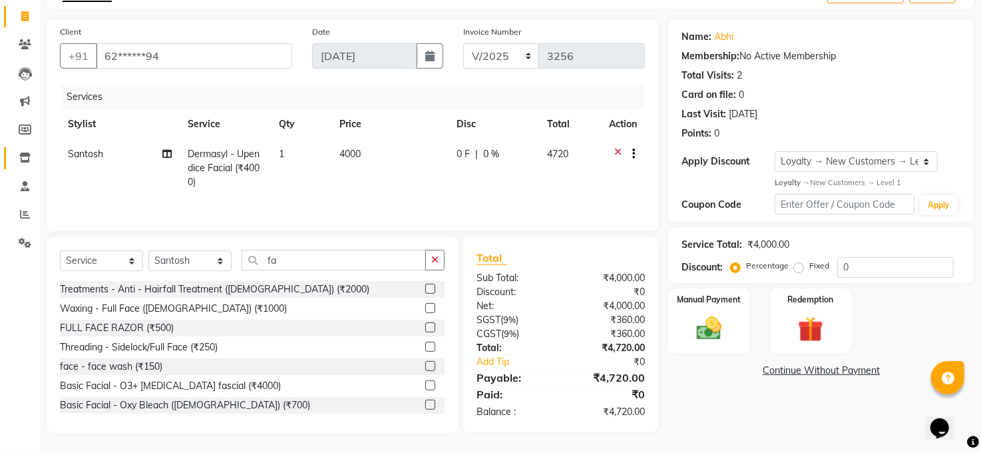
scroll to position [83, 0]
click at [711, 306] on div "Manual Payment" at bounding box center [709, 320] width 85 height 67
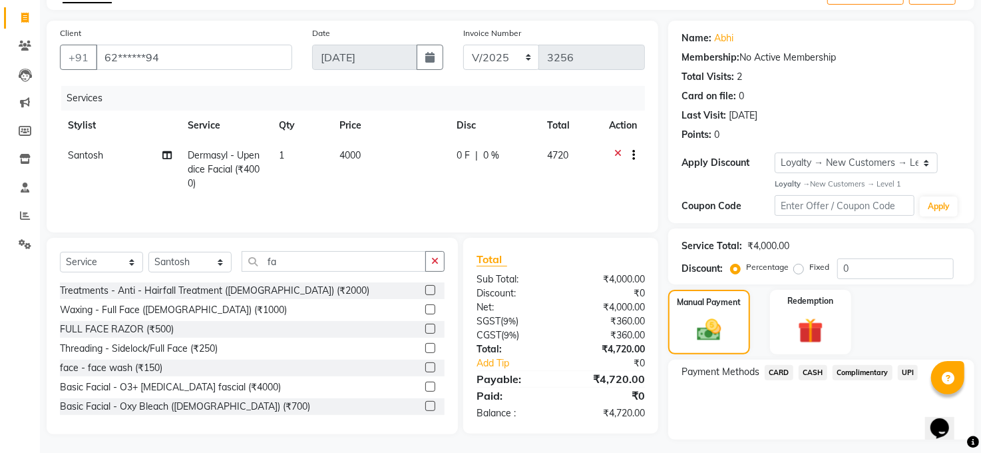
scroll to position [113, 0]
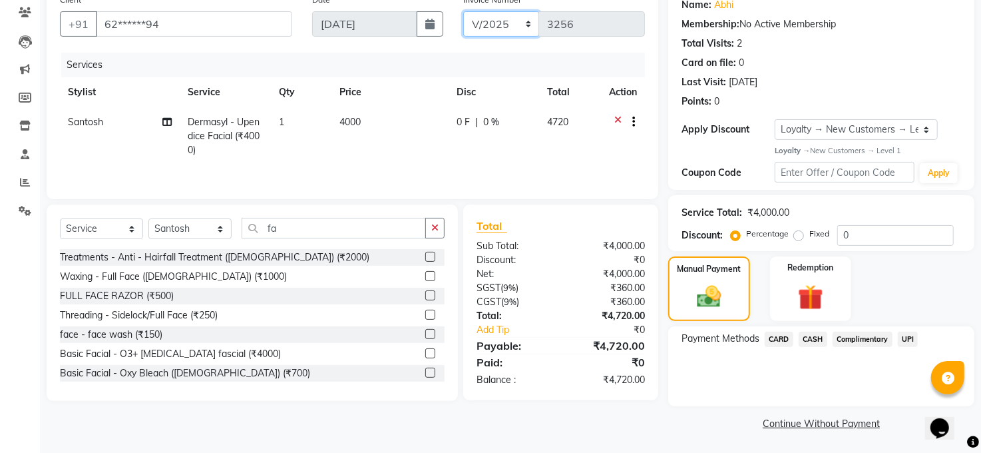
click at [505, 23] on select "MAN/25 MEMB/25 V/2025" at bounding box center [501, 23] width 77 height 25
select select "5865"
click at [463, 11] on select "MAN/25 MEMB/25 V/2025" at bounding box center [501, 23] width 77 height 25
type input "0198"
click at [816, 336] on span "CASH" at bounding box center [813, 339] width 29 height 15
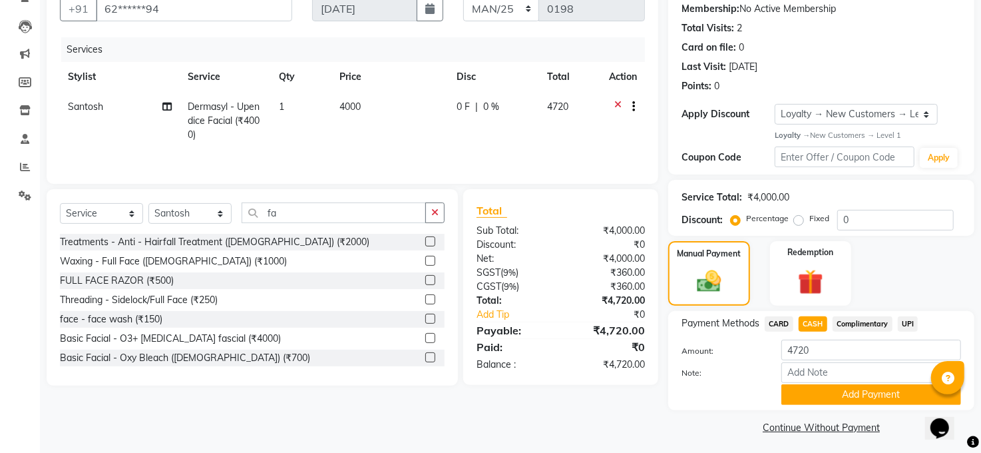
scroll to position [132, 0]
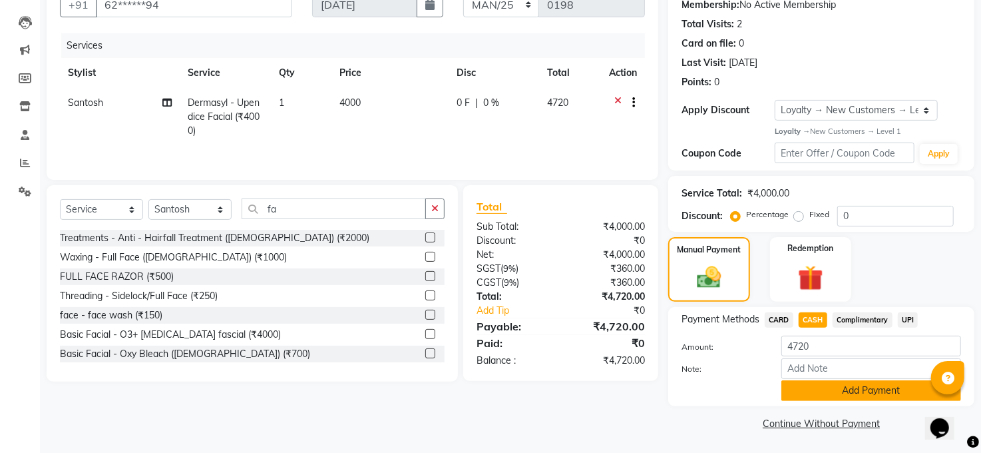
click at [796, 381] on button "Add Payment" at bounding box center [872, 390] width 180 height 21
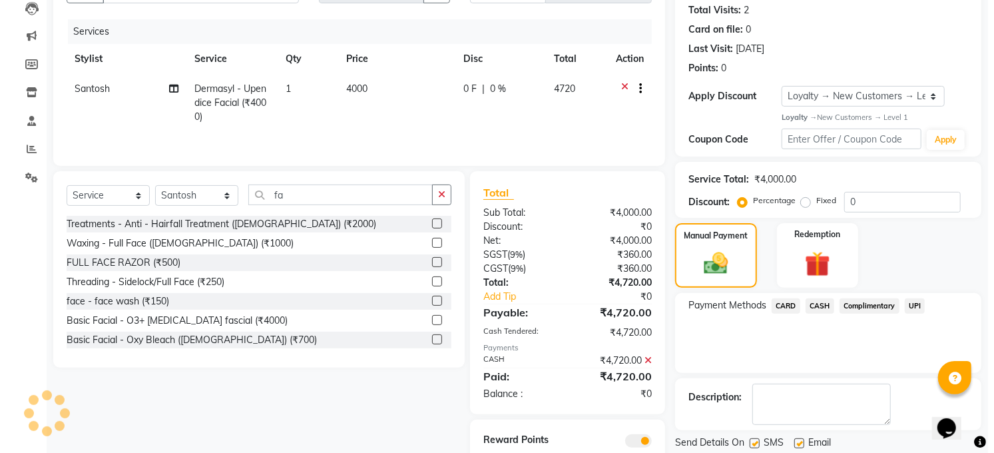
scroll to position [0, 0]
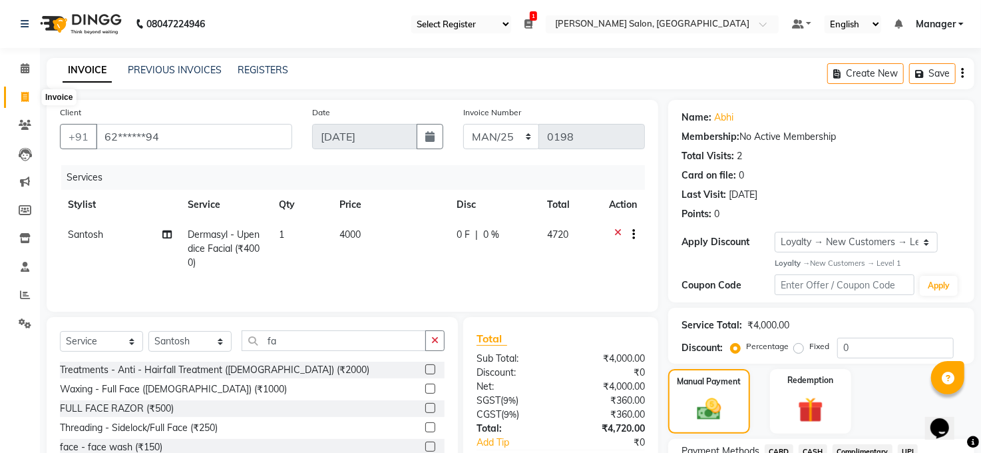
click at [24, 102] on span at bounding box center [24, 97] width 23 height 15
select select "service"
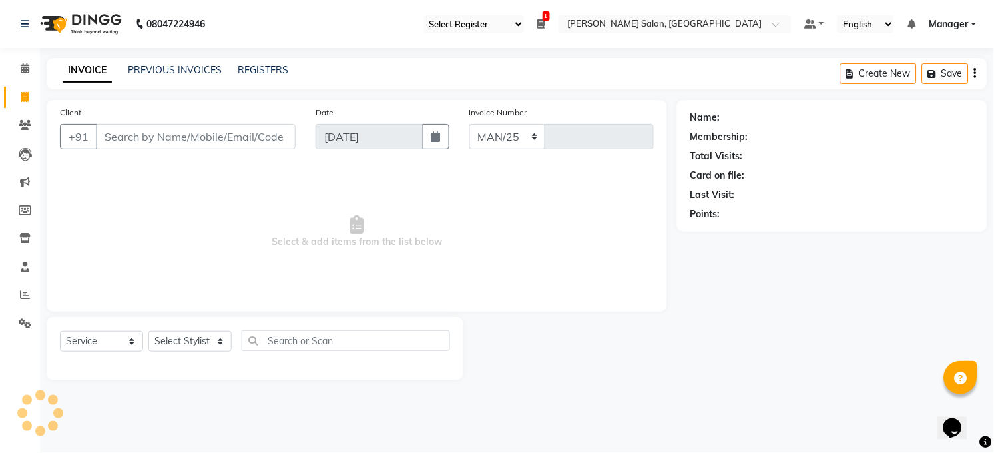
select select "5748"
type input "3256"
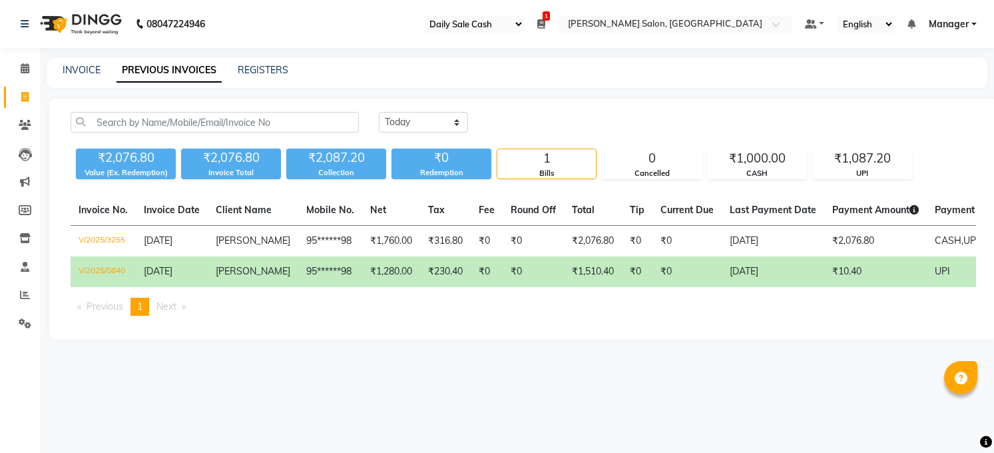
select select "35"
click at [25, 97] on icon at bounding box center [24, 97] width 7 height 10
select select "service"
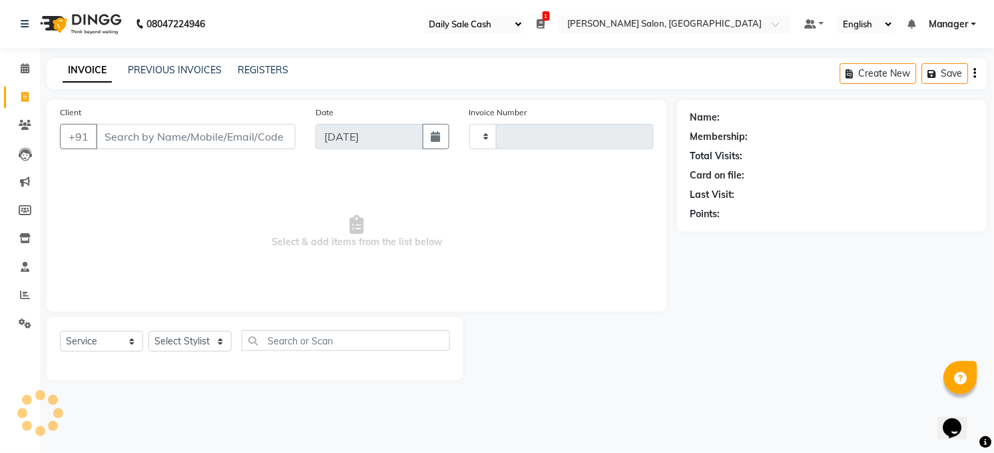
type input "3256"
click at [518, 132] on select "MAN/25 MEMB/25 V/2025" at bounding box center [507, 136] width 77 height 25
drag, startPoint x: 505, startPoint y: 133, endPoint x: 498, endPoint y: 148, distance: 16.1
click at [505, 133] on select "MAN/25 MEMB/25 V/2025" at bounding box center [507, 136] width 77 height 25
select select "5865"
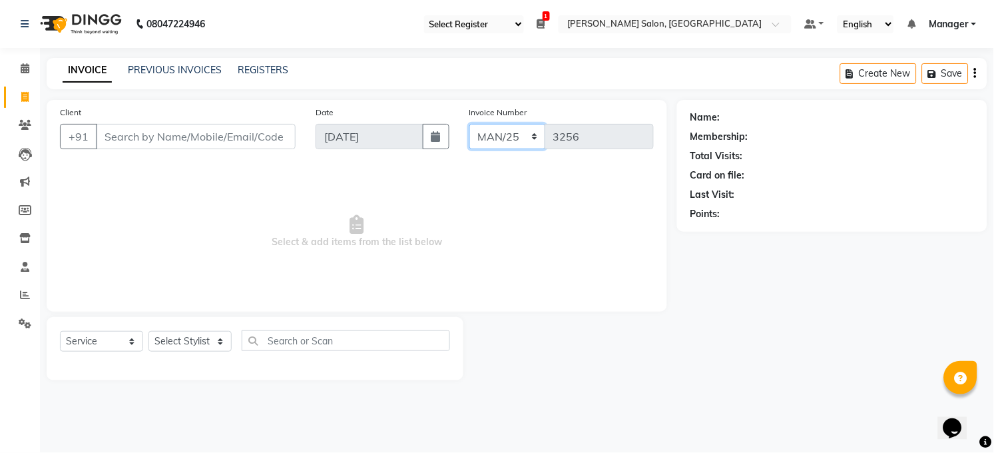
click at [469, 124] on select "MAN/25 MEMB/25 V/2025" at bounding box center [507, 136] width 77 height 25
type input "0198"
drag, startPoint x: 505, startPoint y: 138, endPoint x: 513, endPoint y: 146, distance: 10.8
click at [505, 138] on select "MAN/25 MEMB/25 V/2025" at bounding box center [507, 136] width 77 height 25
select select "5824"
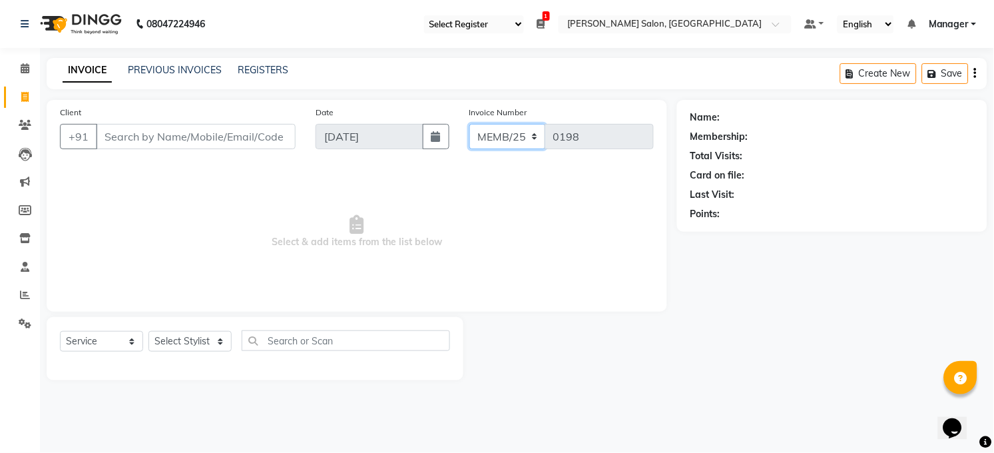
click at [469, 124] on select "MAN/25 MEMB/25 V/2025" at bounding box center [507, 136] width 77 height 25
type input "0217"
click at [510, 130] on select "MAN/25 MEMB/25 V/2025" at bounding box center [507, 136] width 77 height 25
select select "5748"
click at [469, 124] on select "MAN/25 MEMB/25 V/2025" at bounding box center [507, 136] width 77 height 25
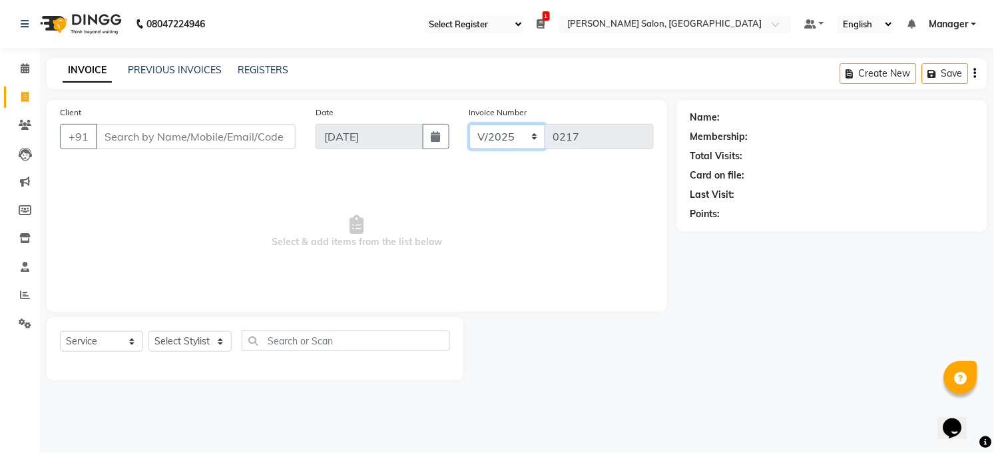
type input "3256"
